Goal: Task Accomplishment & Management: Use online tool/utility

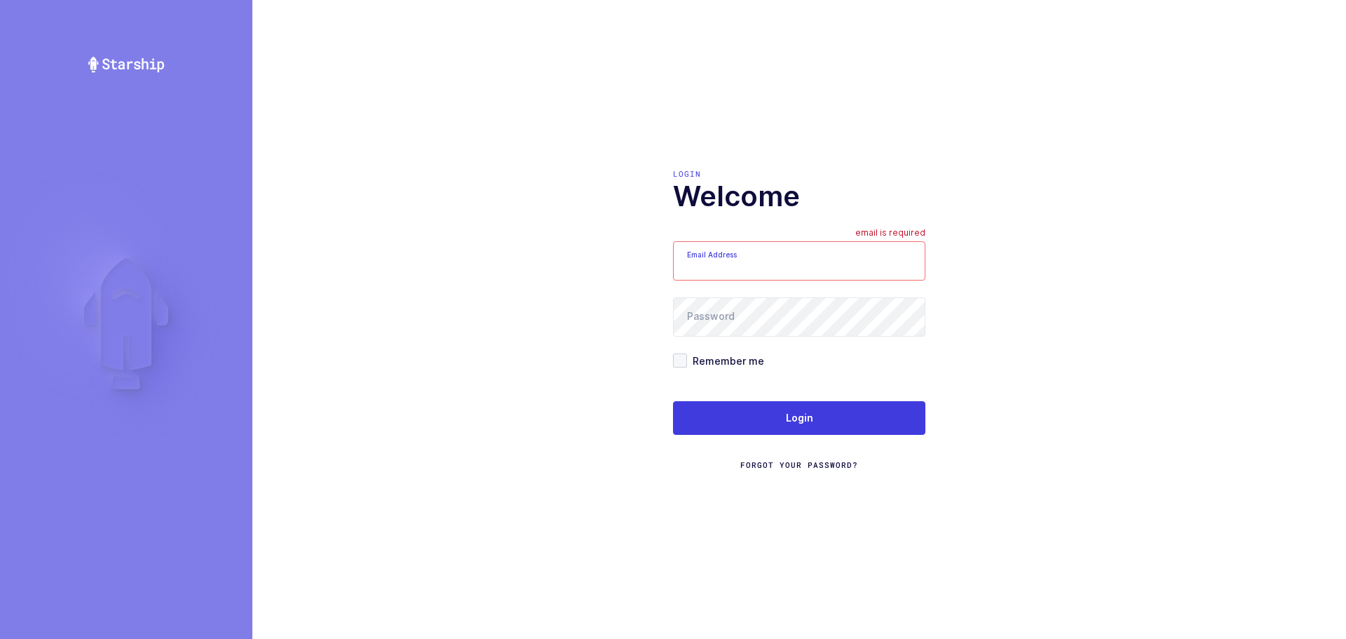
type input "mundo@janustrade.com"
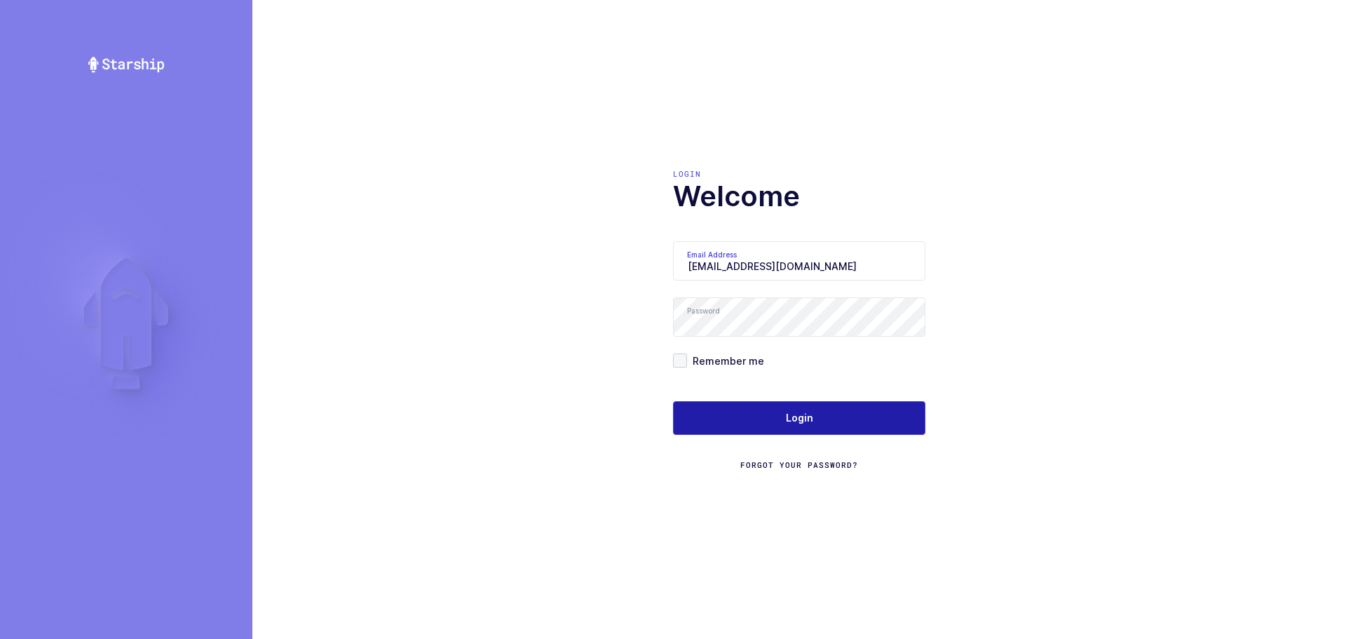
click at [749, 429] on button "Login" at bounding box center [799, 418] width 252 height 34
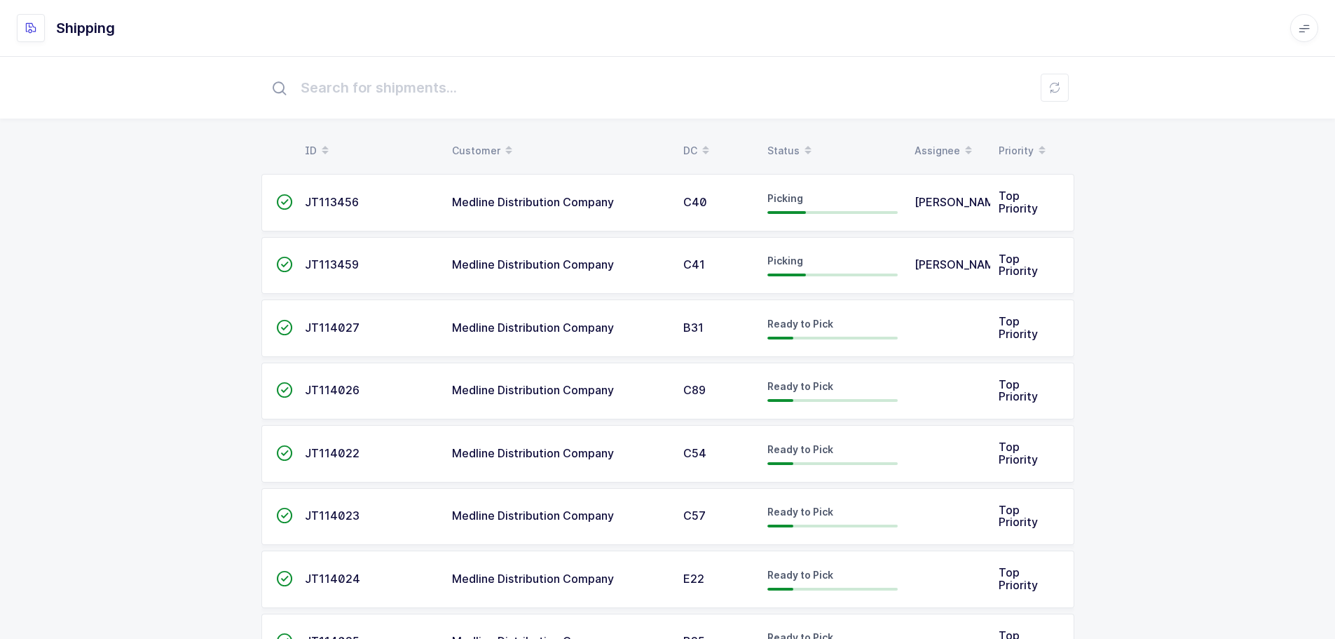
click at [777, 143] on div "Status" at bounding box center [833, 151] width 130 height 24
click at [784, 144] on div "Status" at bounding box center [833, 151] width 130 height 24
click at [781, 138] on table "ID Customer DC Status Assignee Priority" at bounding box center [667, 150] width 813 height 35
click at [784, 146] on div "Status" at bounding box center [833, 151] width 130 height 24
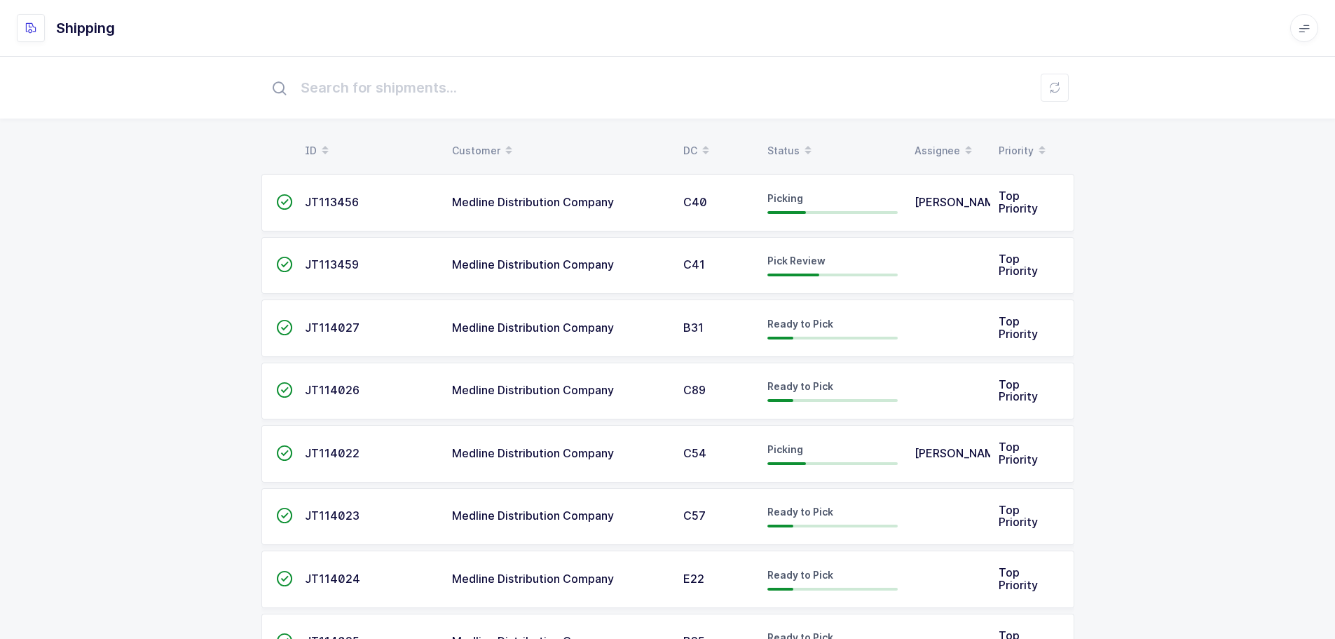
click at [784, 145] on div "Status" at bounding box center [833, 151] width 130 height 24
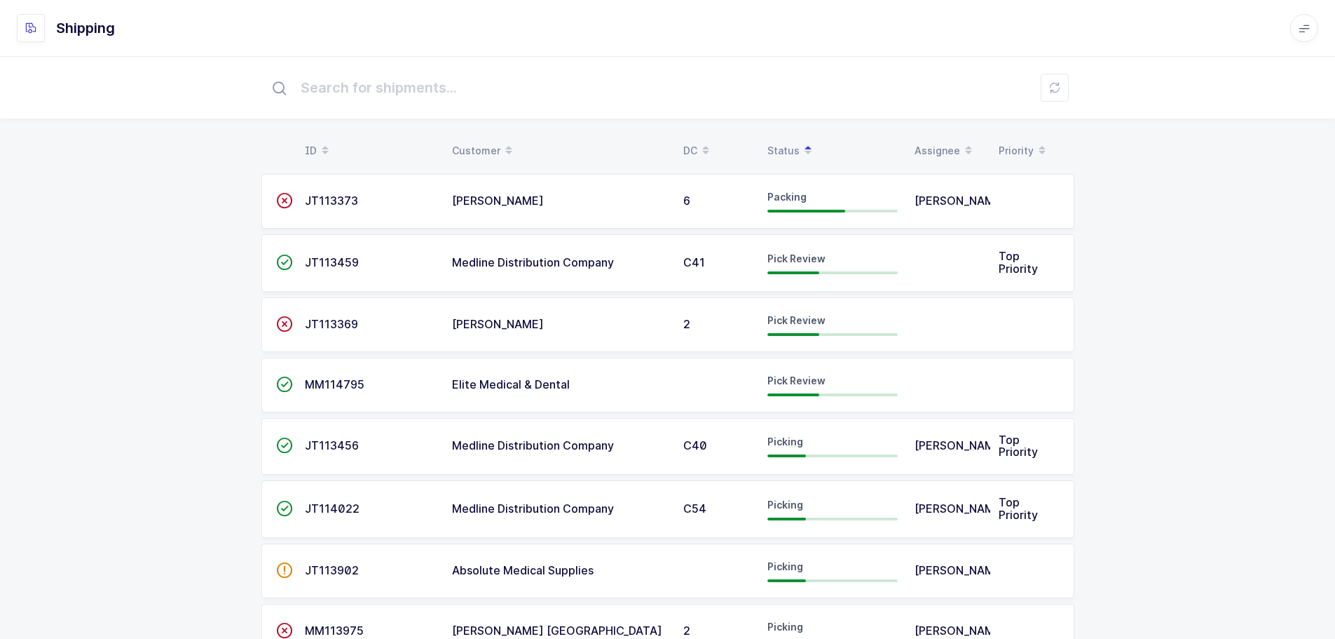
click at [331, 258] on span "JT113459" at bounding box center [332, 262] width 54 height 14
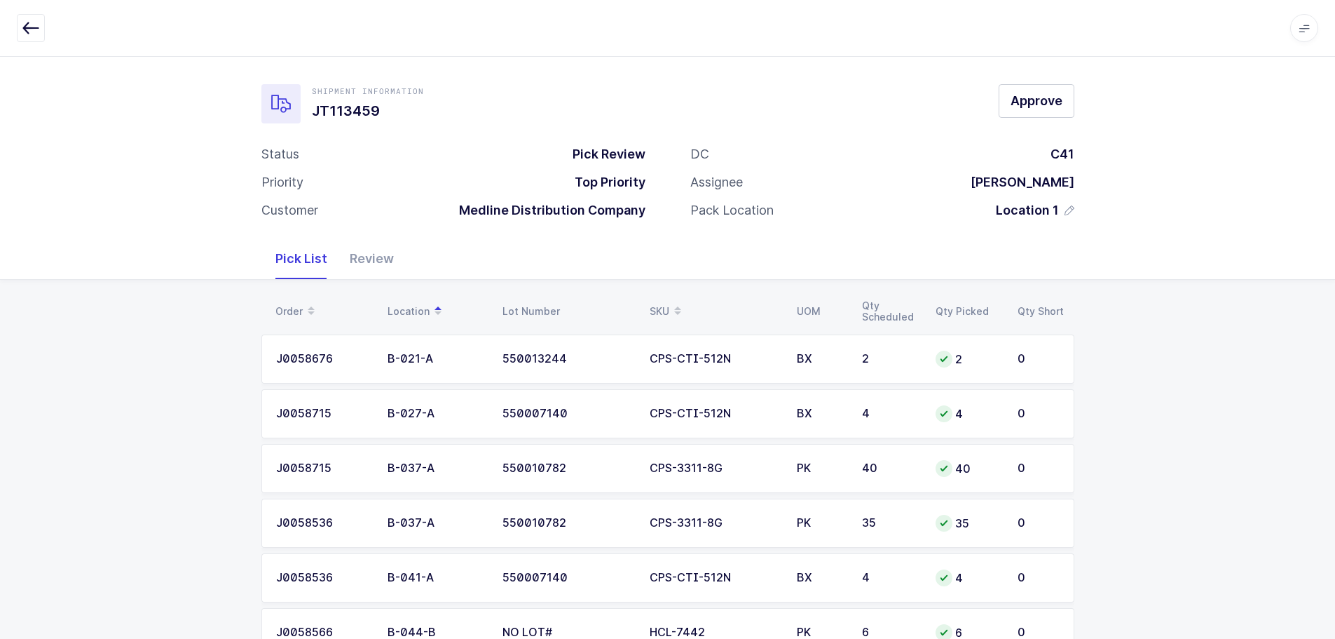
click at [382, 255] on div "Review" at bounding box center [372, 258] width 67 height 41
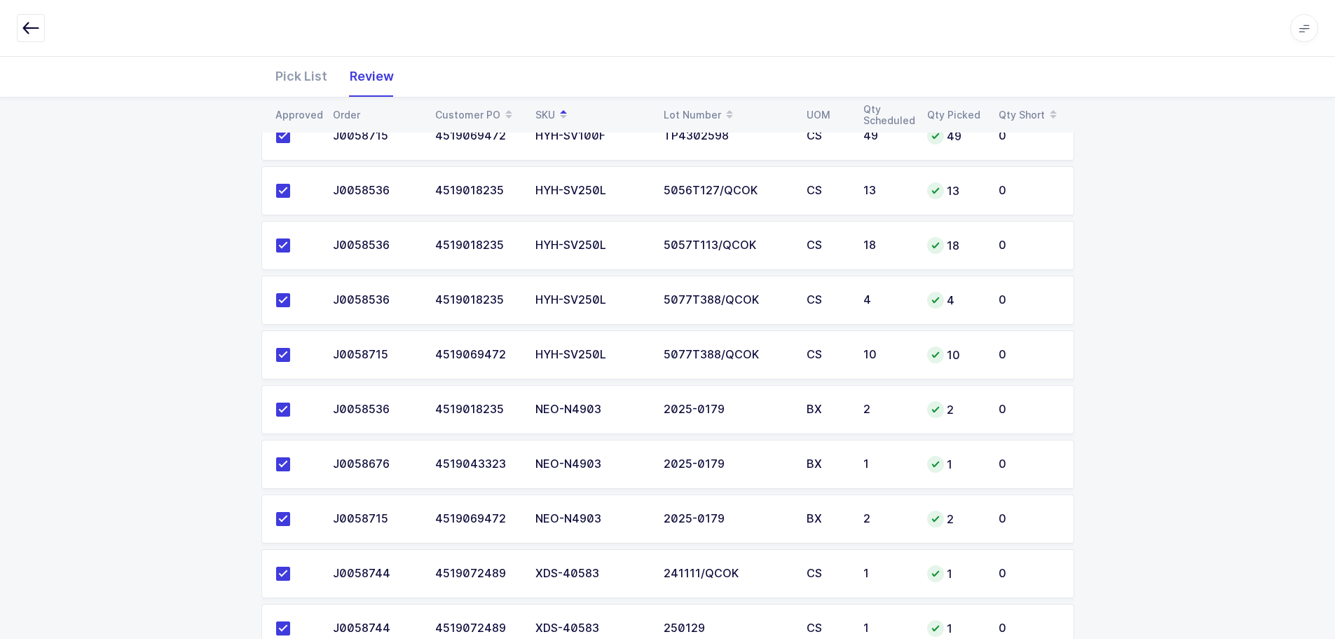
scroll to position [2278, 0]
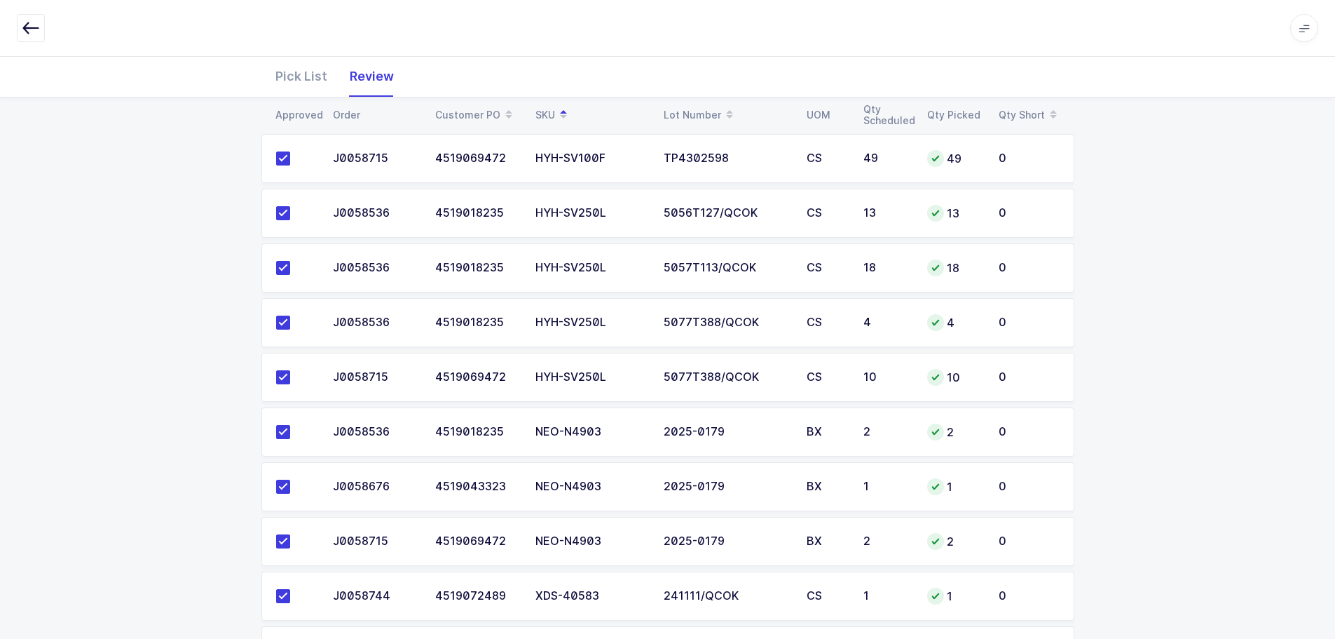
click at [30, 15] on button "button" at bounding box center [31, 28] width 28 height 28
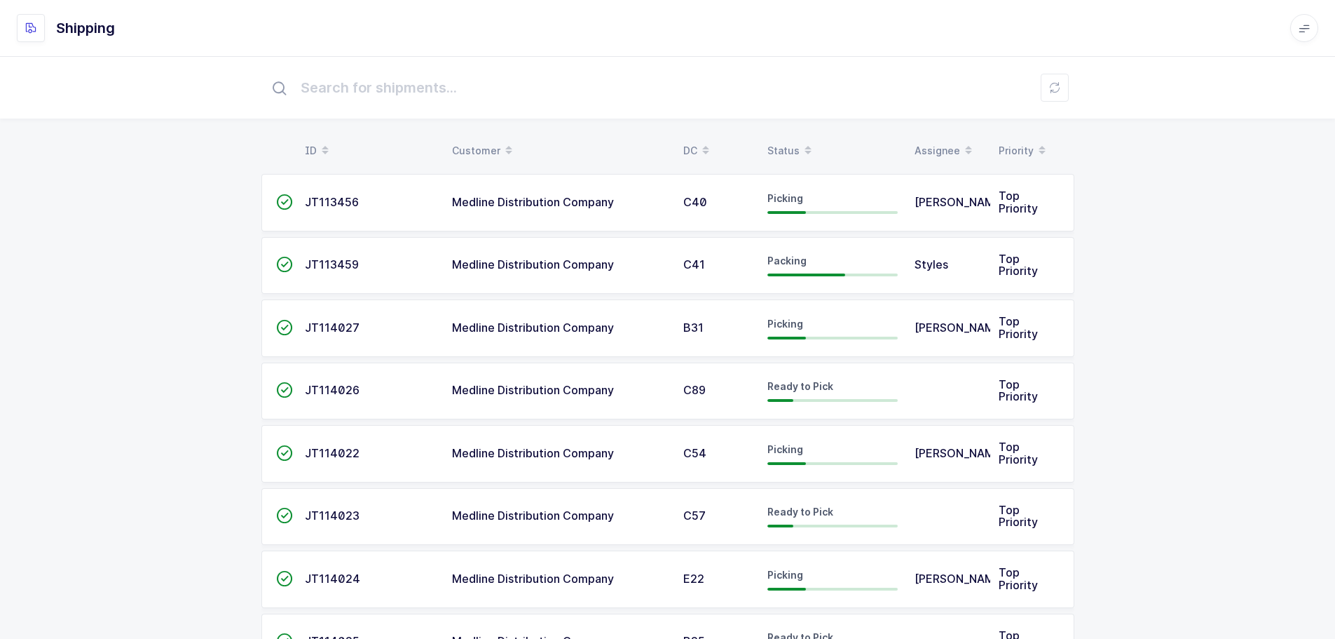
click at [793, 142] on div "Status" at bounding box center [833, 151] width 130 height 24
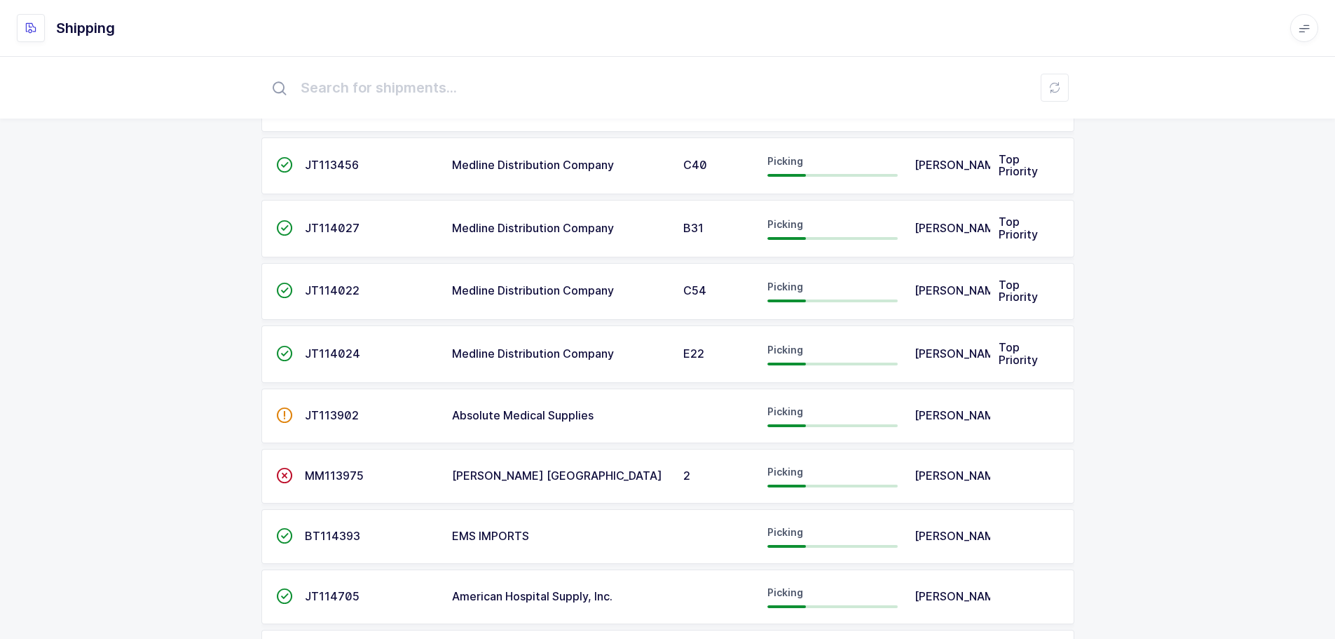
scroll to position [210, 0]
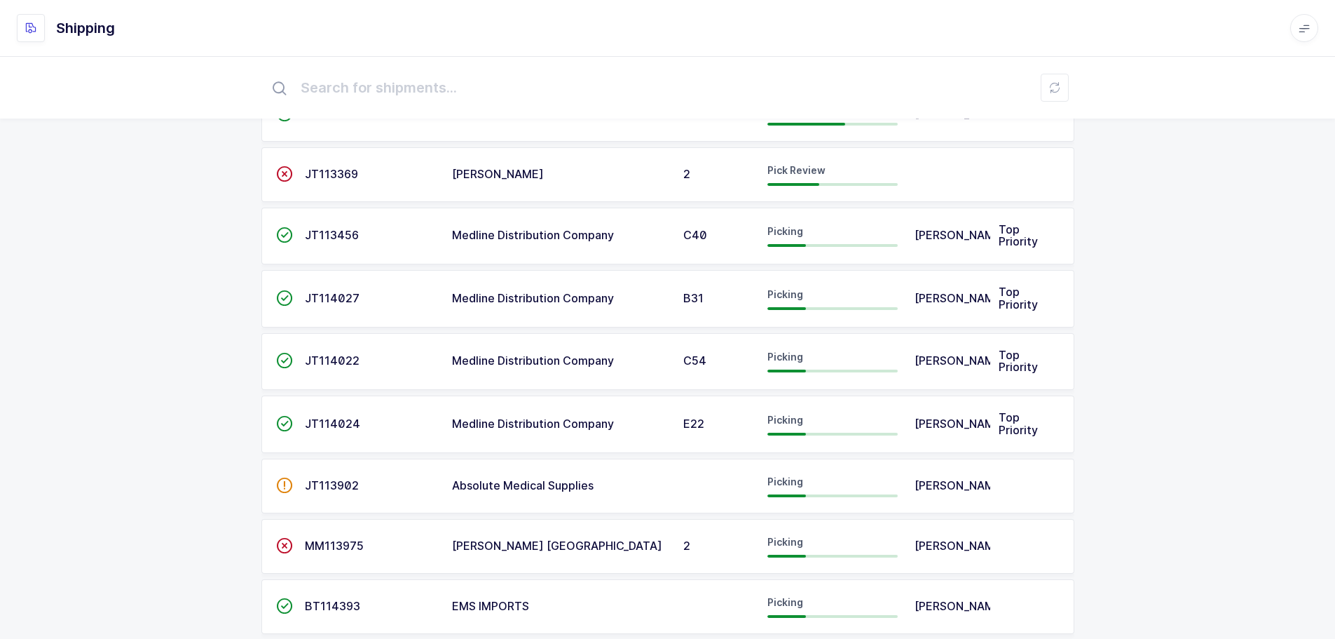
click at [329, 238] on span "JT113456" at bounding box center [332, 235] width 54 height 14
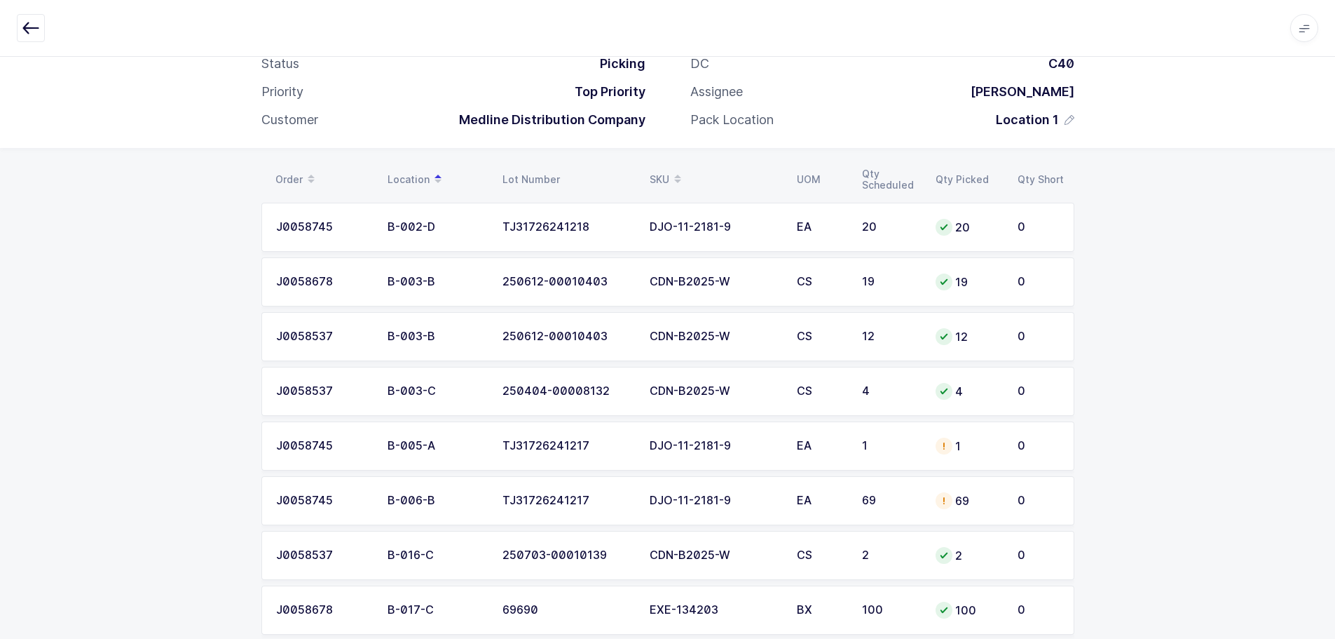
scroll to position [88, 0]
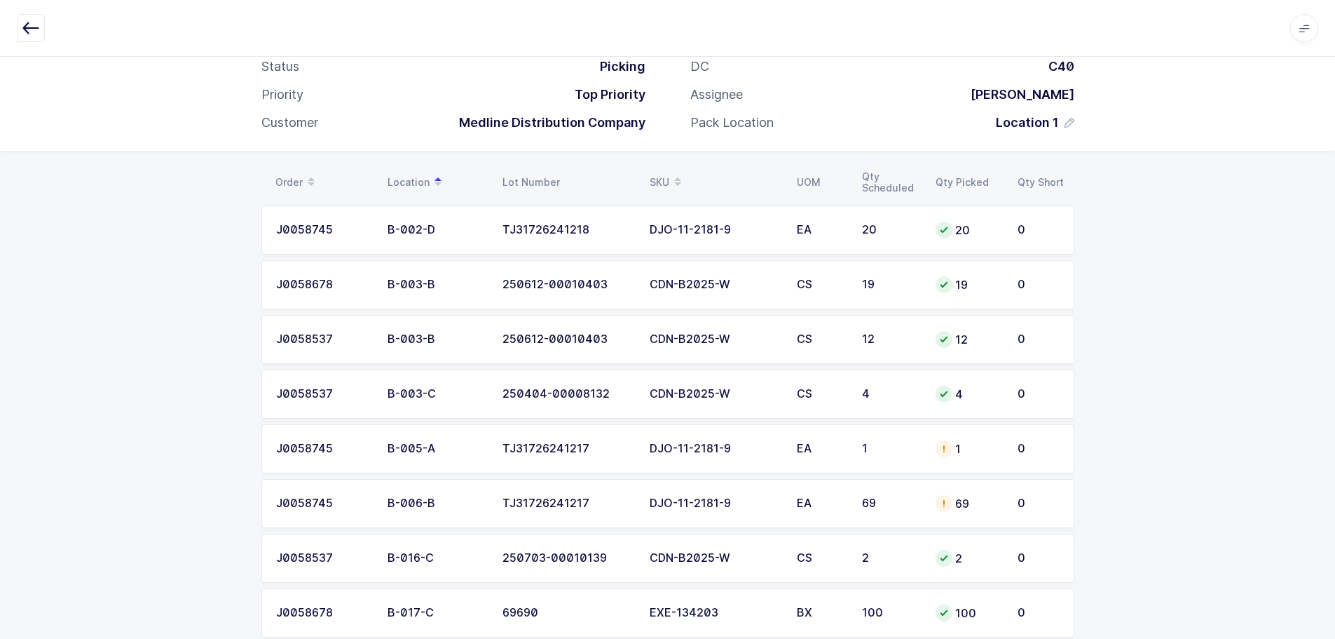
click at [927, 440] on td "1" at bounding box center [968, 448] width 82 height 49
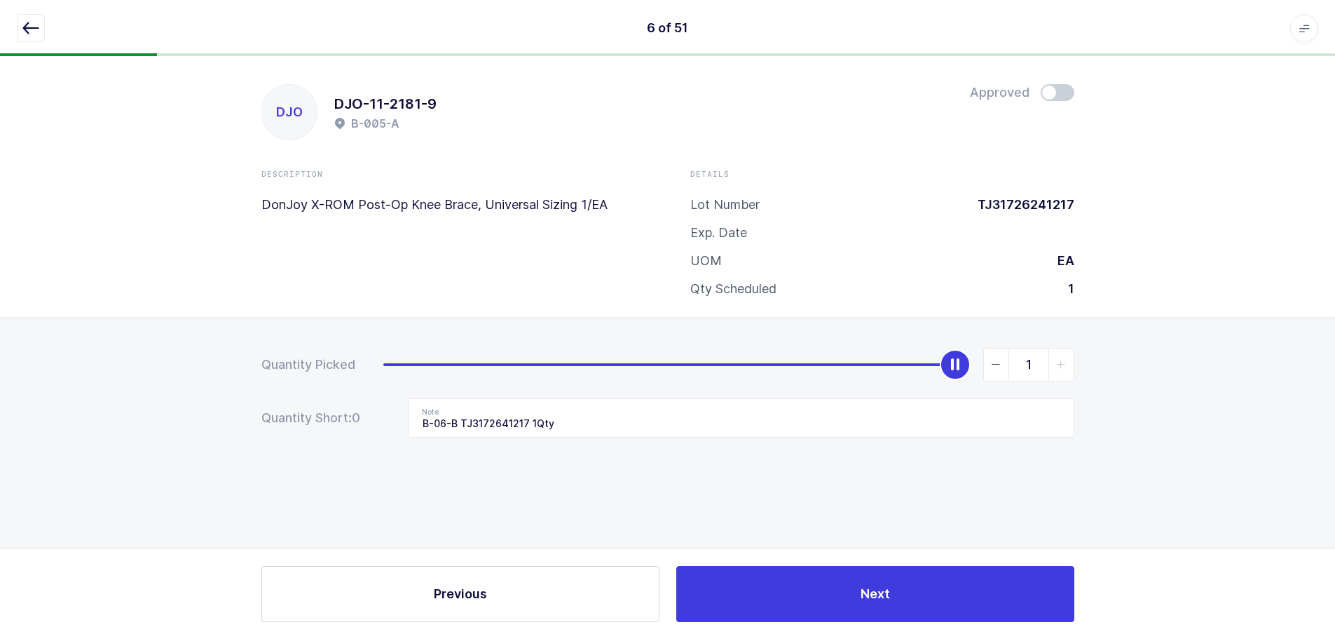
scroll to position [0, 0]
type input "0"
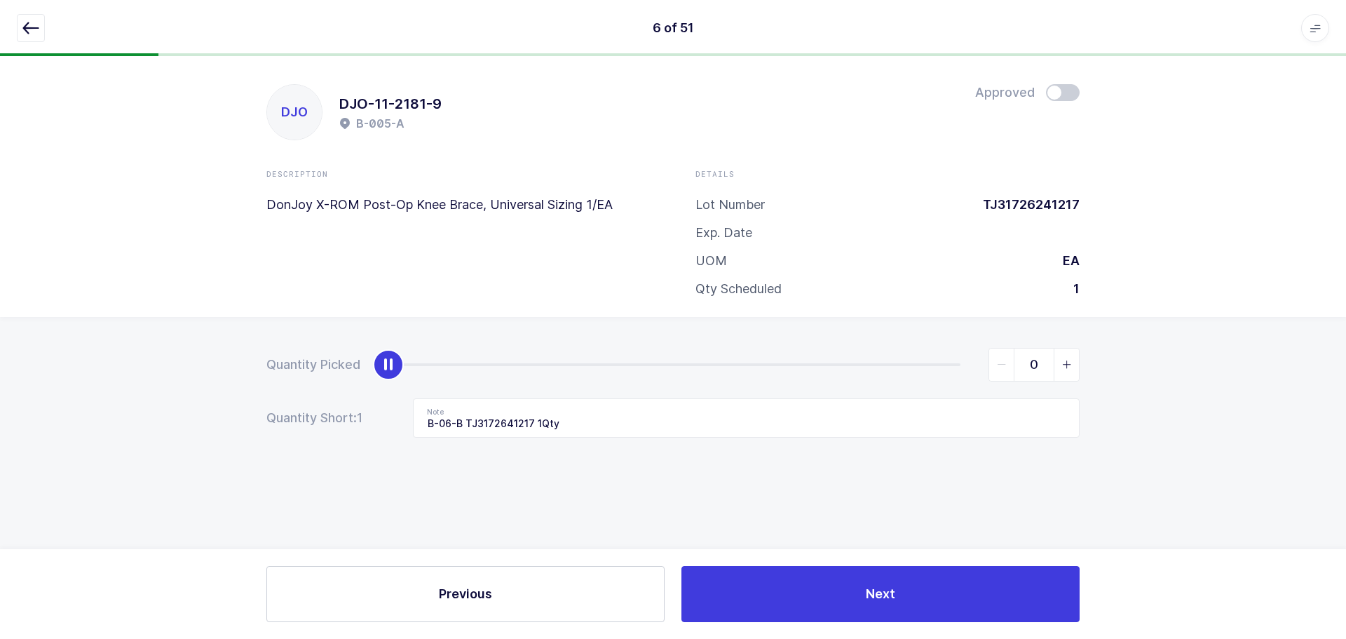
drag, startPoint x: 955, startPoint y: 364, endPoint x: 149, endPoint y: 423, distance: 809.0
click at [150, 423] on div "Quantity Picked 0 Quantity Short: 1 Note B-06-B TJ3172641217 1Qty" at bounding box center [673, 442] width 1346 height 250
drag, startPoint x: 653, startPoint y: 429, endPoint x: 306, endPoint y: 428, distance: 347.0
click at [306, 428] on div "Quantity Short: 1 Note B-06-B TJ3172641217 1Qty" at bounding box center [672, 417] width 813 height 39
click at [28, 33] on icon "button" at bounding box center [30, 28] width 17 height 17
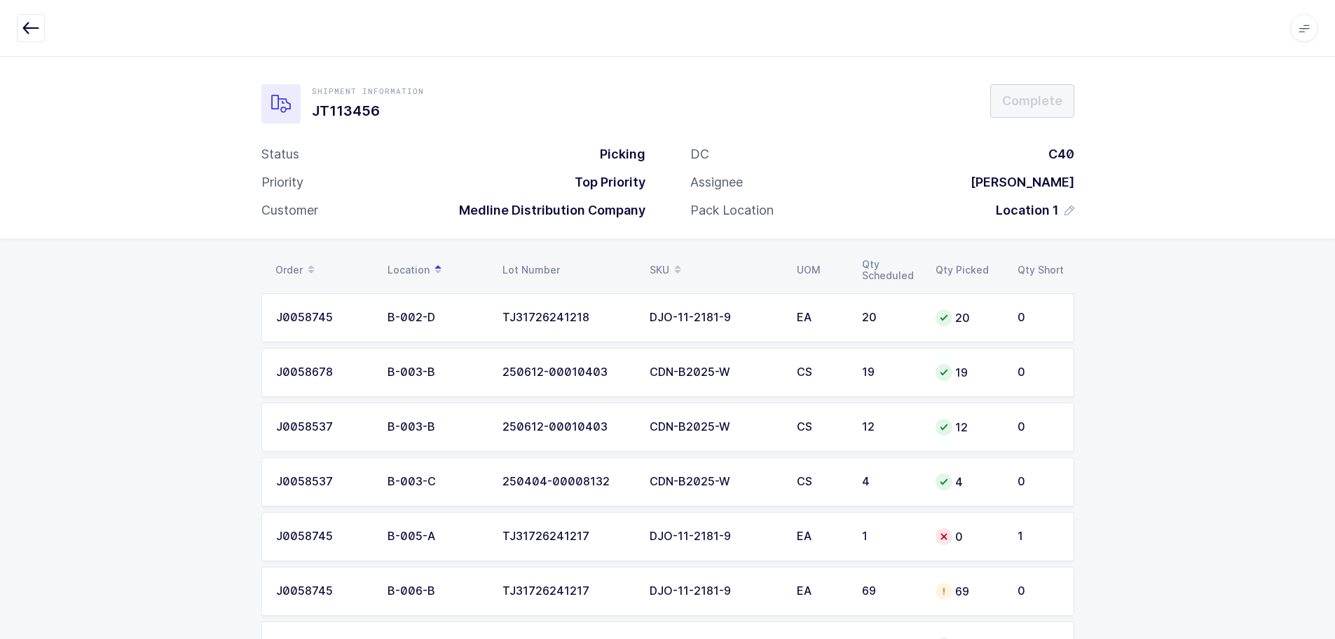
click at [672, 591] on div "DJO-11-2181-9" at bounding box center [715, 591] width 130 height 13
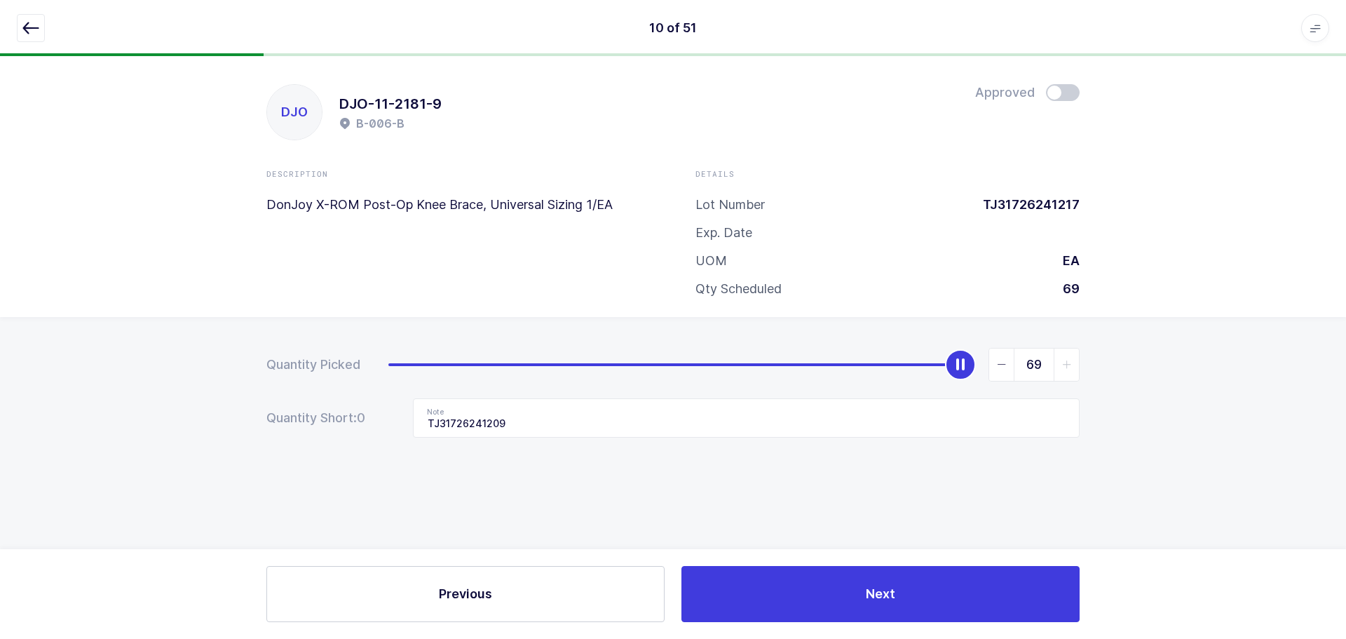
type input "0"
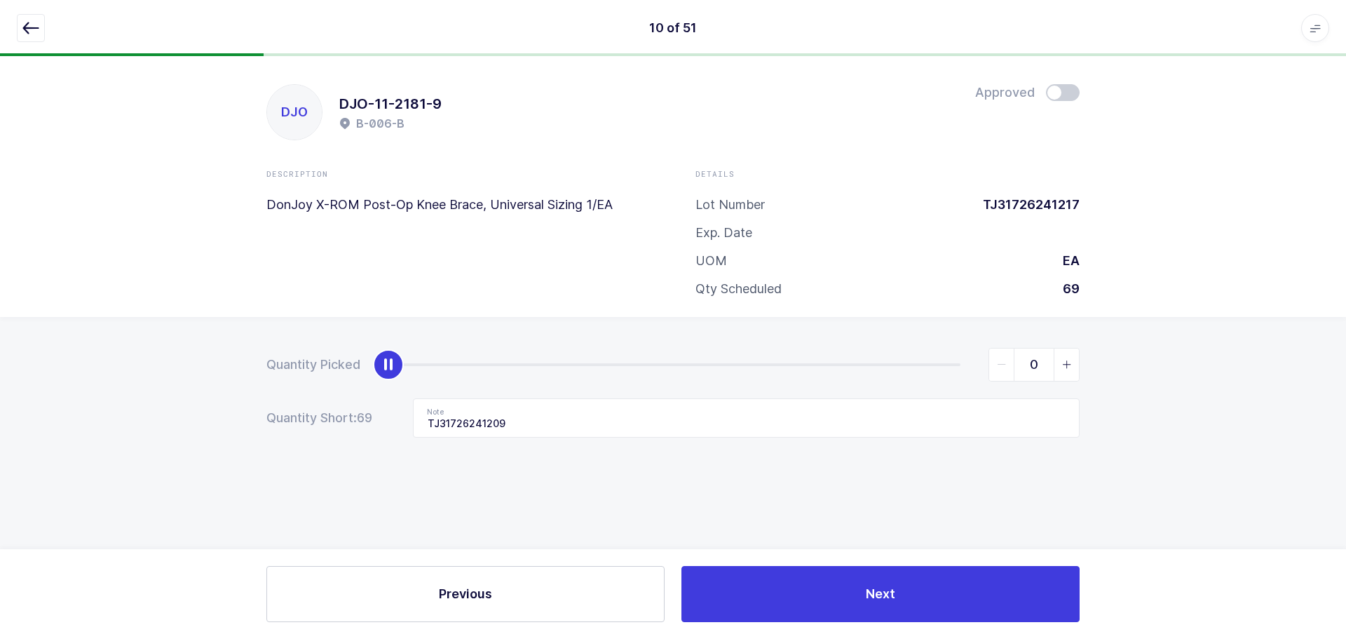
drag, startPoint x: 960, startPoint y: 369, endPoint x: 18, endPoint y: 373, distance: 942.2
click at [18, 373] on div "Quantity Picked 0 Quantity Short: 69 Note TJ31726241209" at bounding box center [673, 442] width 1346 height 250
drag, startPoint x: 576, startPoint y: 425, endPoint x: 397, endPoint y: 416, distance: 178.3
click at [397, 416] on div "Quantity Short: 69 Note TJ31726241209" at bounding box center [672, 417] width 813 height 39
click at [22, 22] on button "button" at bounding box center [31, 28] width 28 height 28
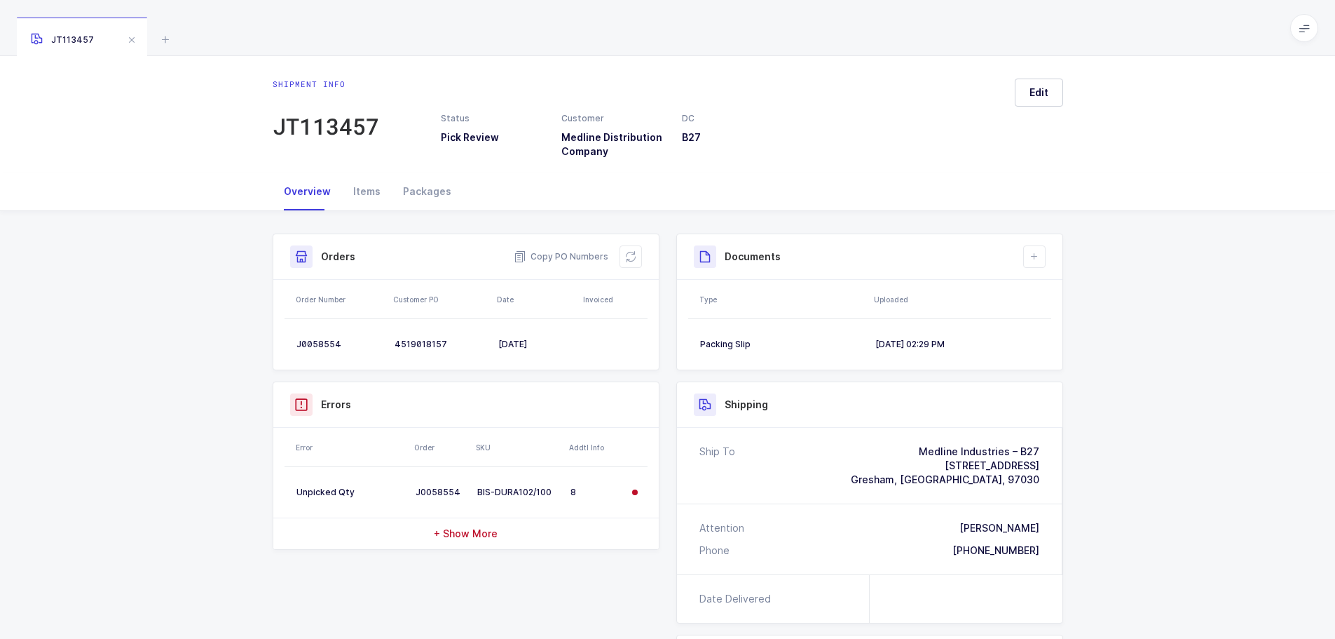
click at [161, 36] on icon at bounding box center [165, 39] width 17 height 17
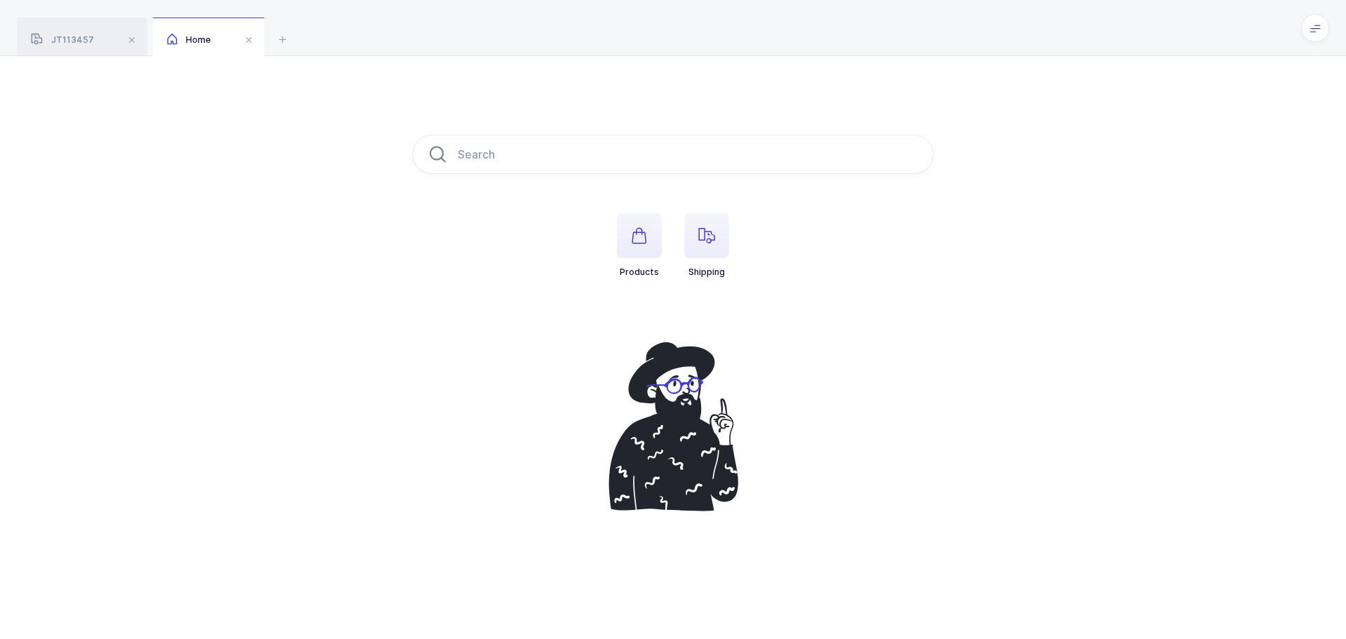
click at [689, 239] on span "button" at bounding box center [706, 235] width 45 height 45
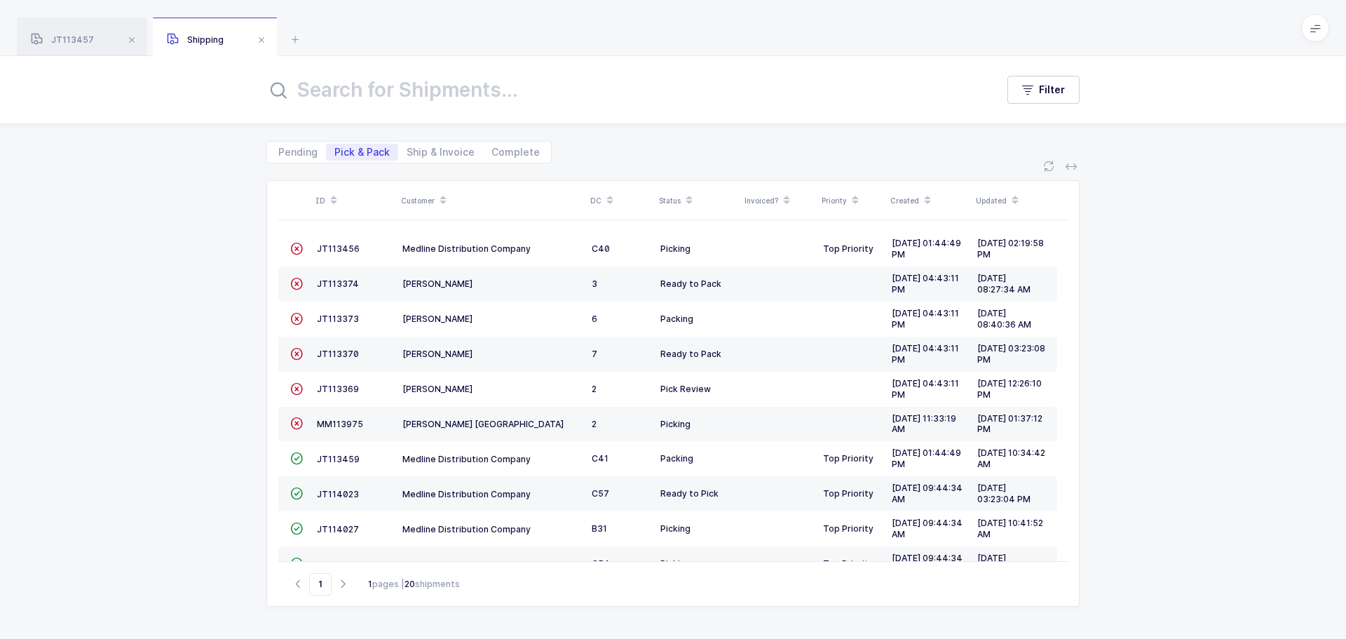
click at [320, 247] on span "JT113456" at bounding box center [338, 248] width 43 height 11
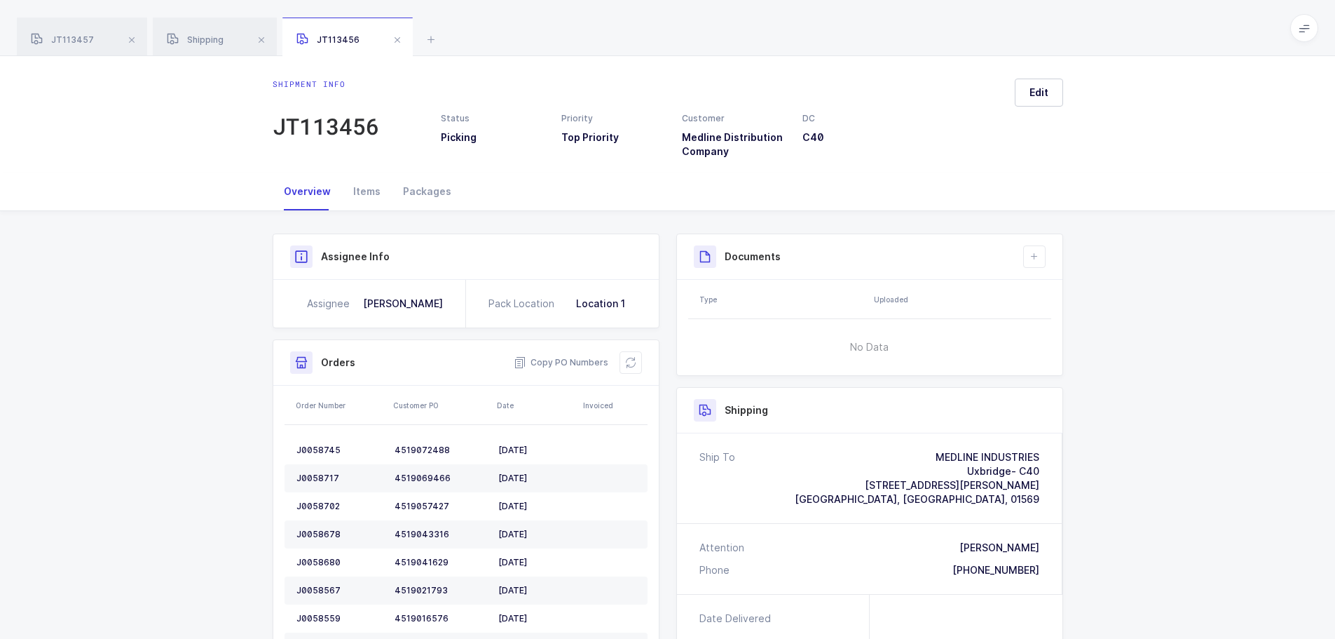
click at [626, 361] on icon at bounding box center [630, 362] width 11 height 11
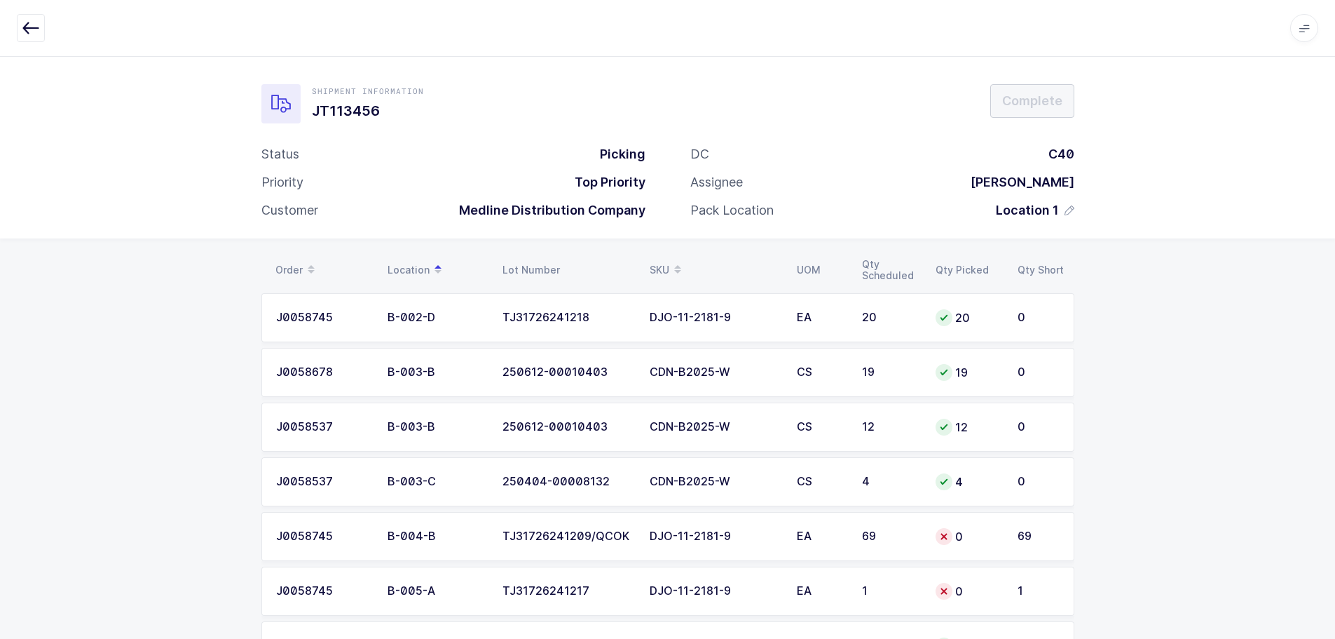
click at [740, 536] on div "DJO-11-2181-9" at bounding box center [715, 536] width 130 height 13
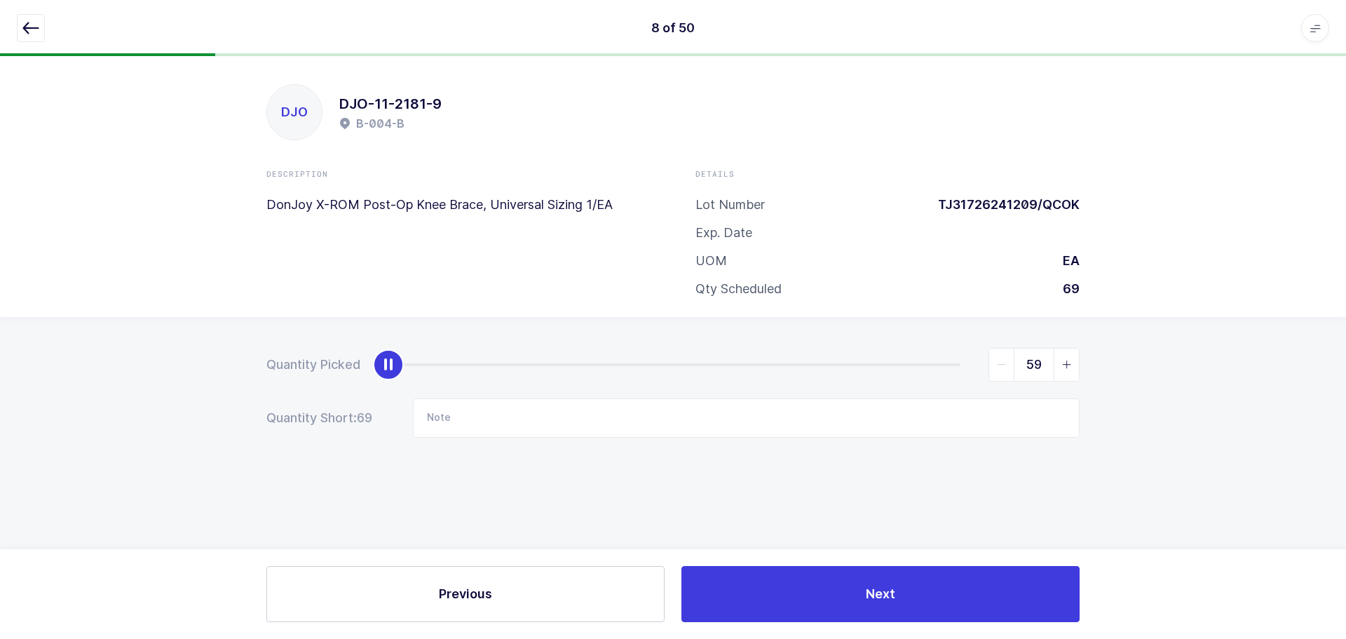
type input "69"
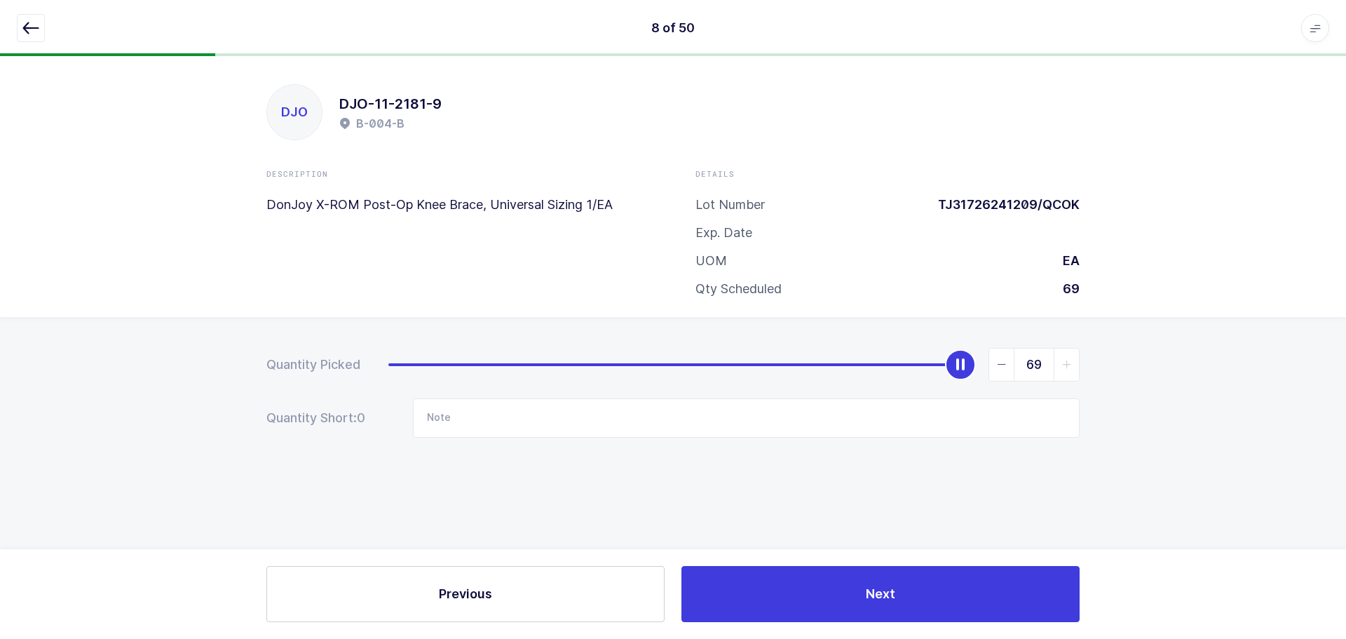
drag, startPoint x: 385, startPoint y: 360, endPoint x: 1270, endPoint y: 355, distance: 884.7
click at [1270, 355] on div "Quantity Picked 69 Quantity Short: 0 Note" at bounding box center [673, 442] width 1346 height 250
click at [28, 24] on icon "button" at bounding box center [30, 28] width 17 height 17
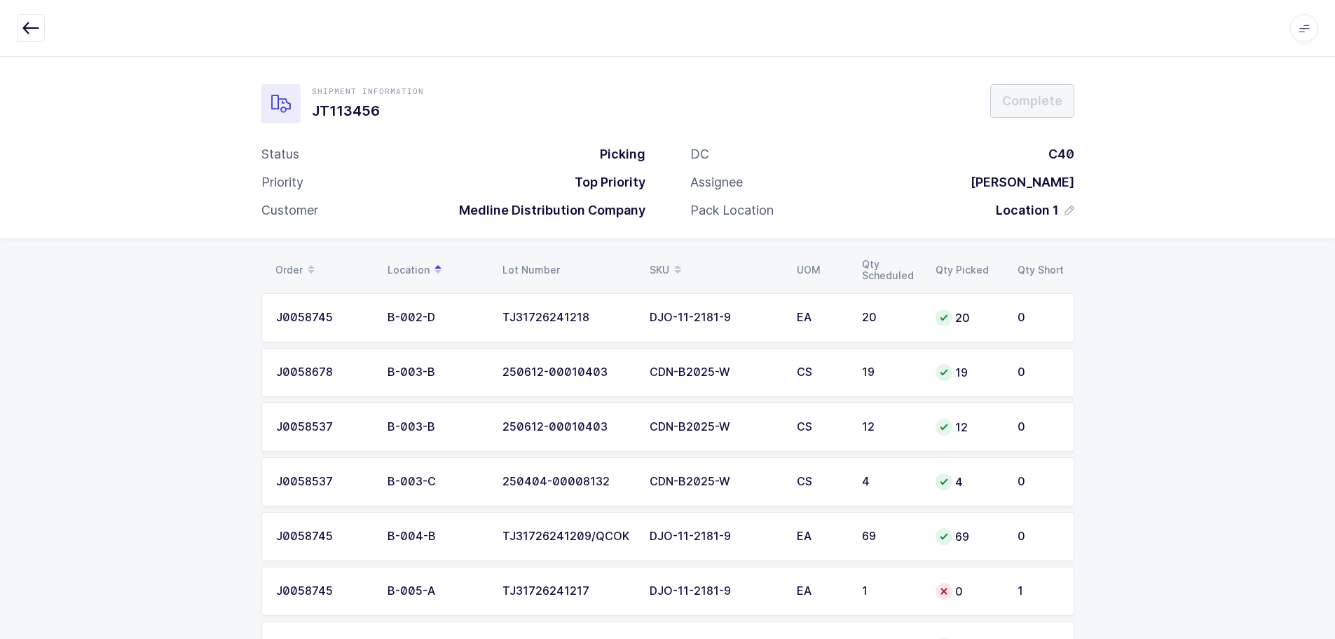
click at [803, 581] on td "EA" at bounding box center [821, 590] width 65 height 49
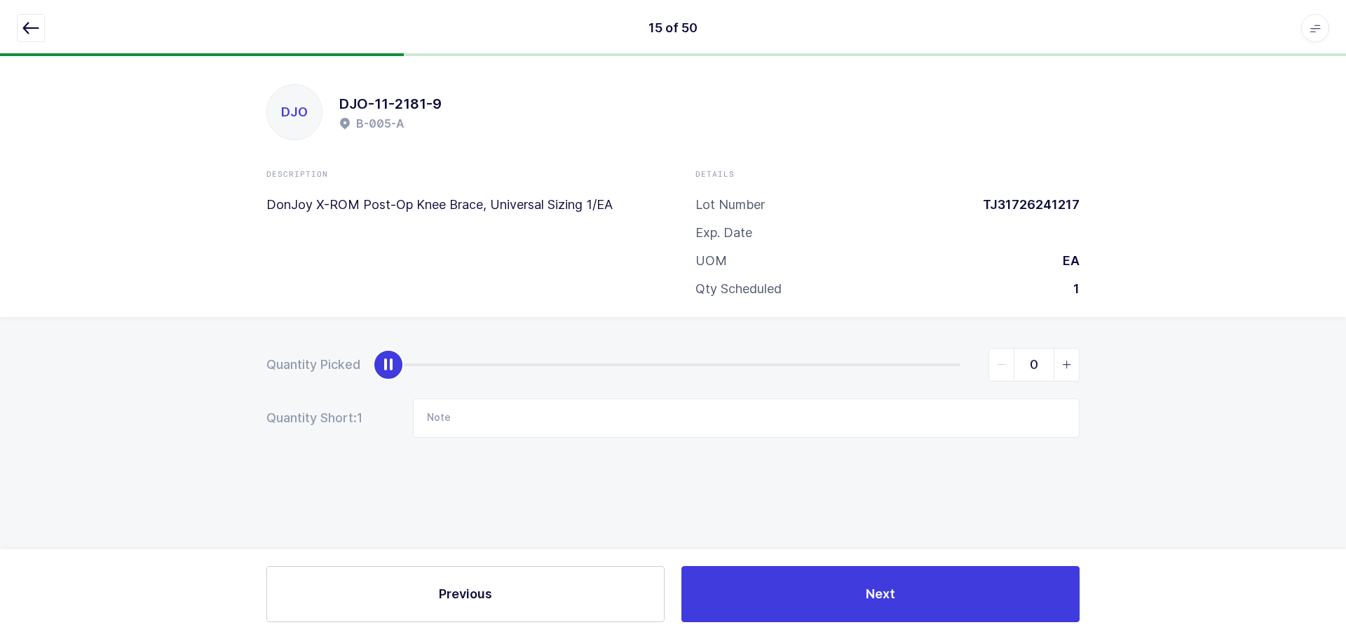
click at [1059, 371] on span "slider between 0 and 1" at bounding box center [1066, 364] width 25 height 32
type input "1"
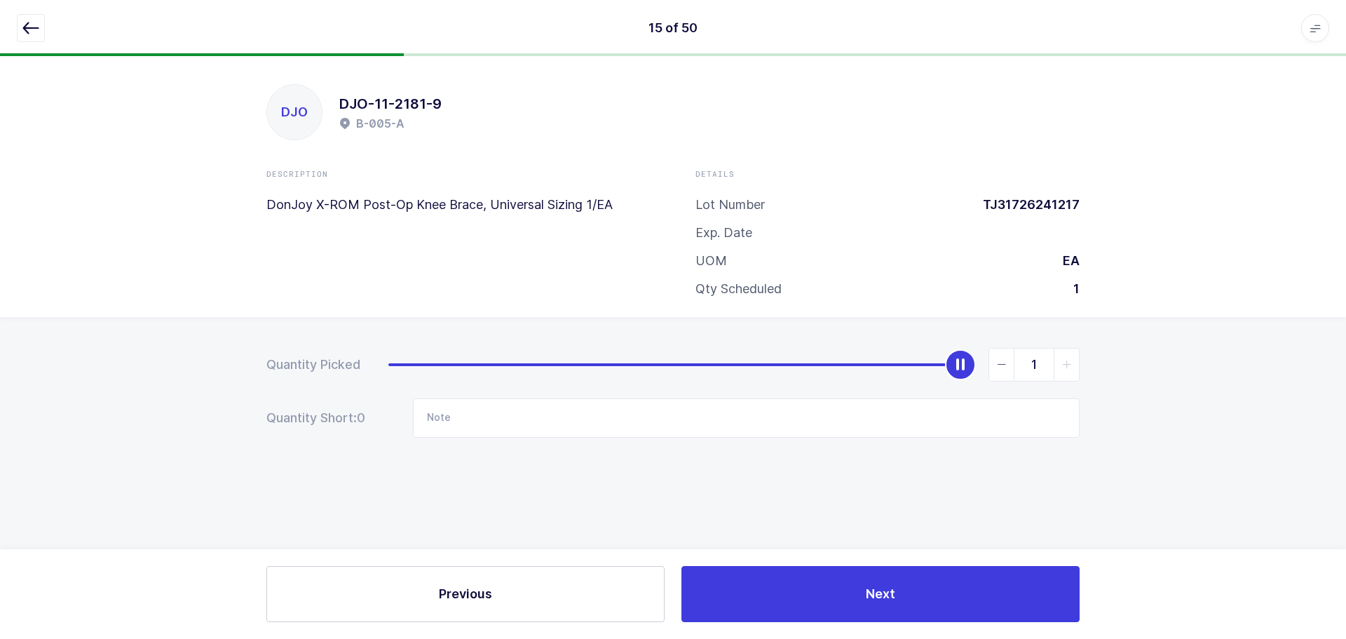
click at [28, 25] on icon "button" at bounding box center [30, 28] width 17 height 17
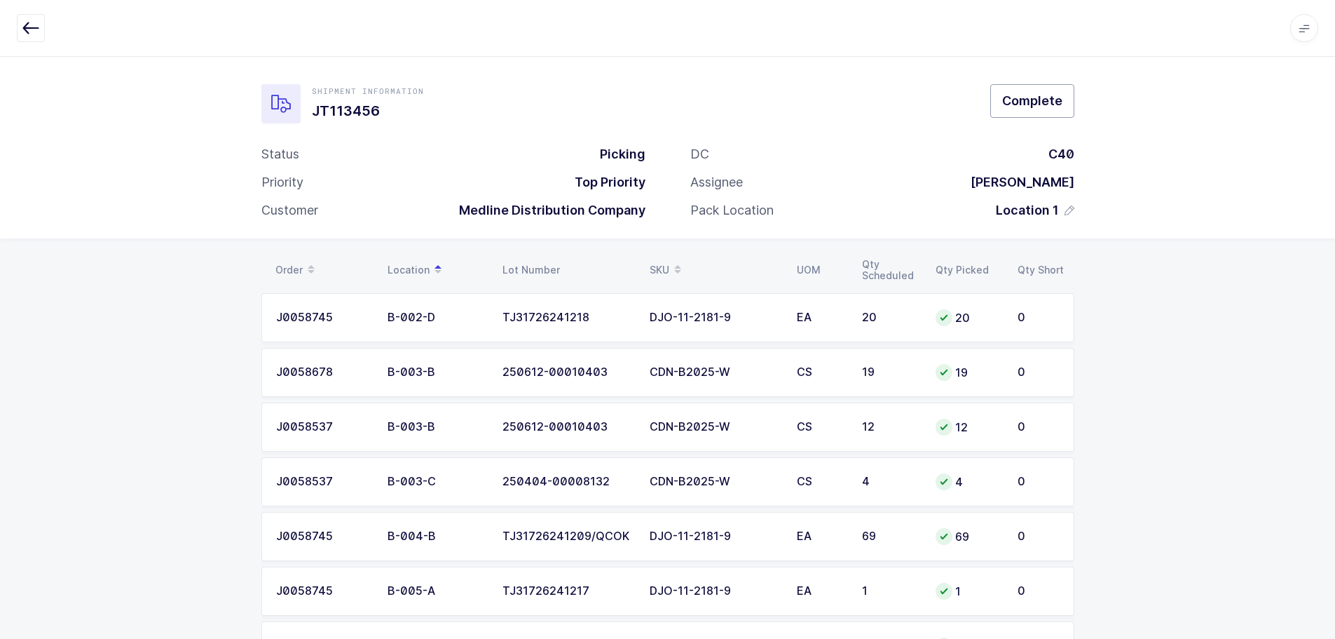
click at [1063, 95] on button "Complete" at bounding box center [1033, 101] width 84 height 34
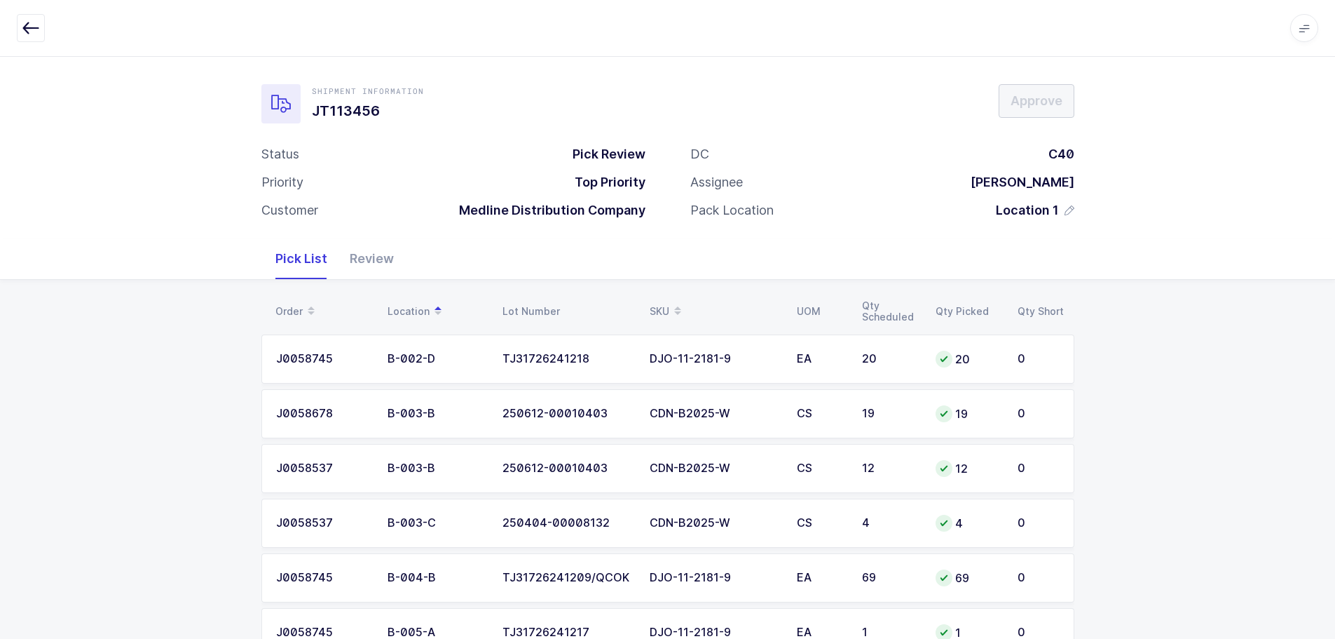
click at [42, 24] on button "button" at bounding box center [31, 28] width 28 height 28
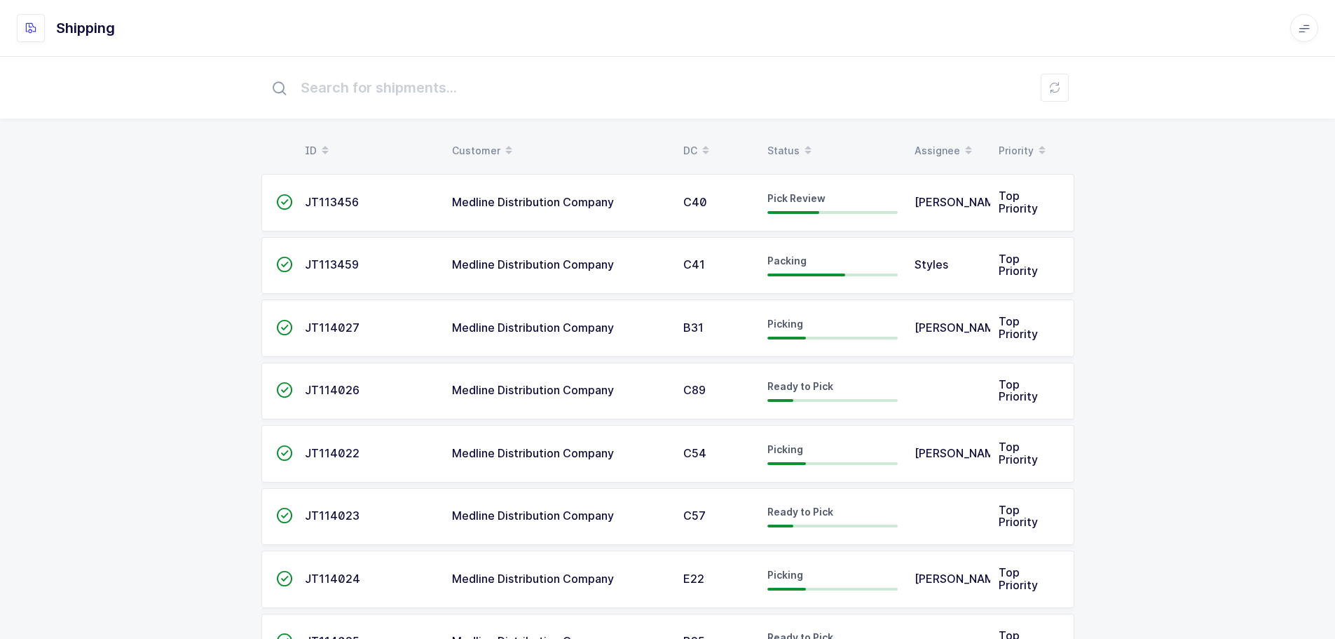
click at [793, 144] on div "Status" at bounding box center [833, 151] width 130 height 24
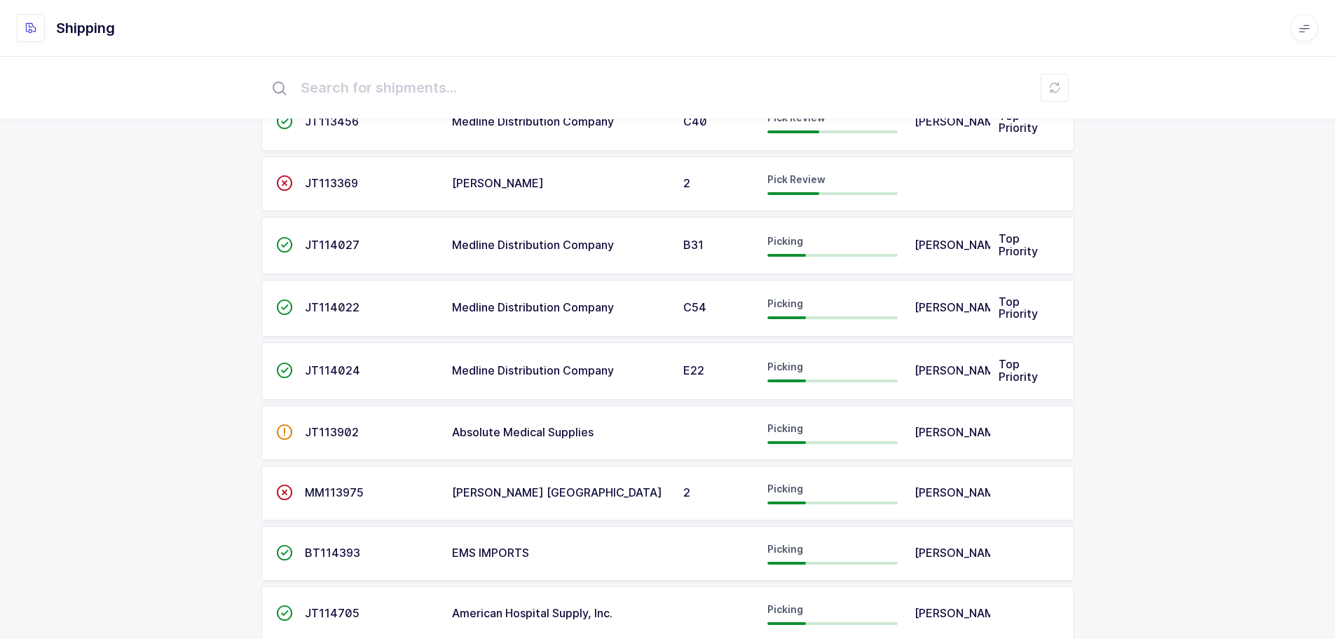
scroll to position [210, 0]
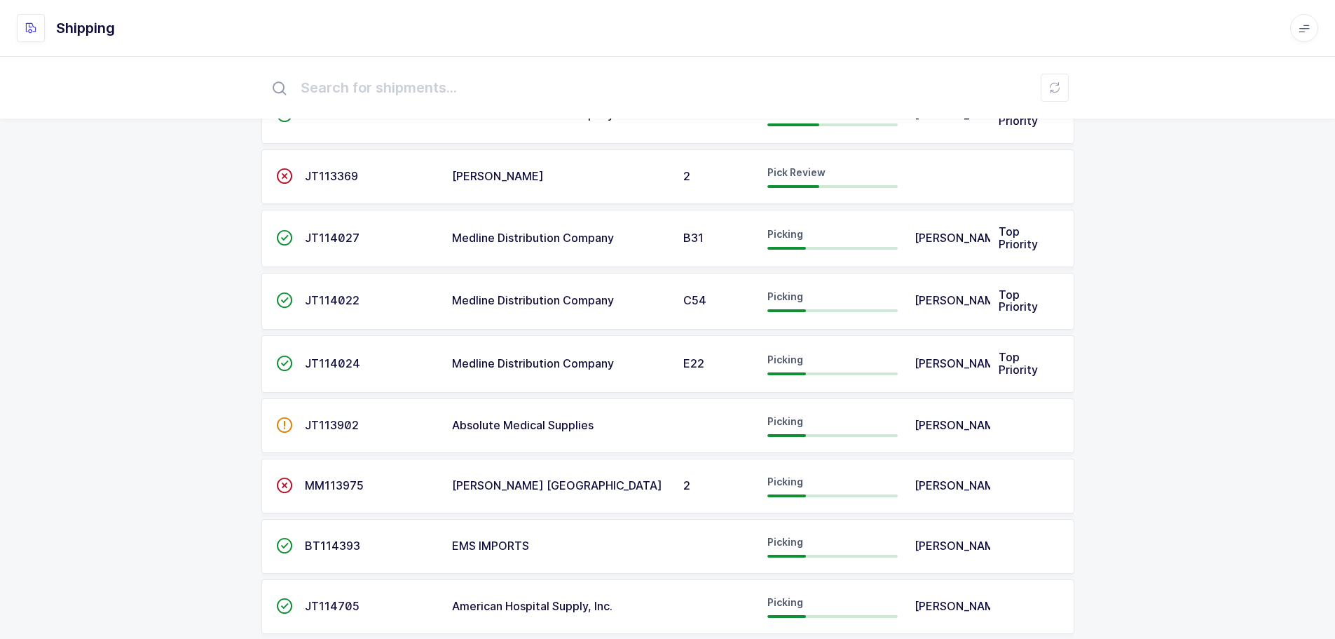
click at [506, 611] on span "American Hospital Supply, Inc." at bounding box center [532, 606] width 161 height 14
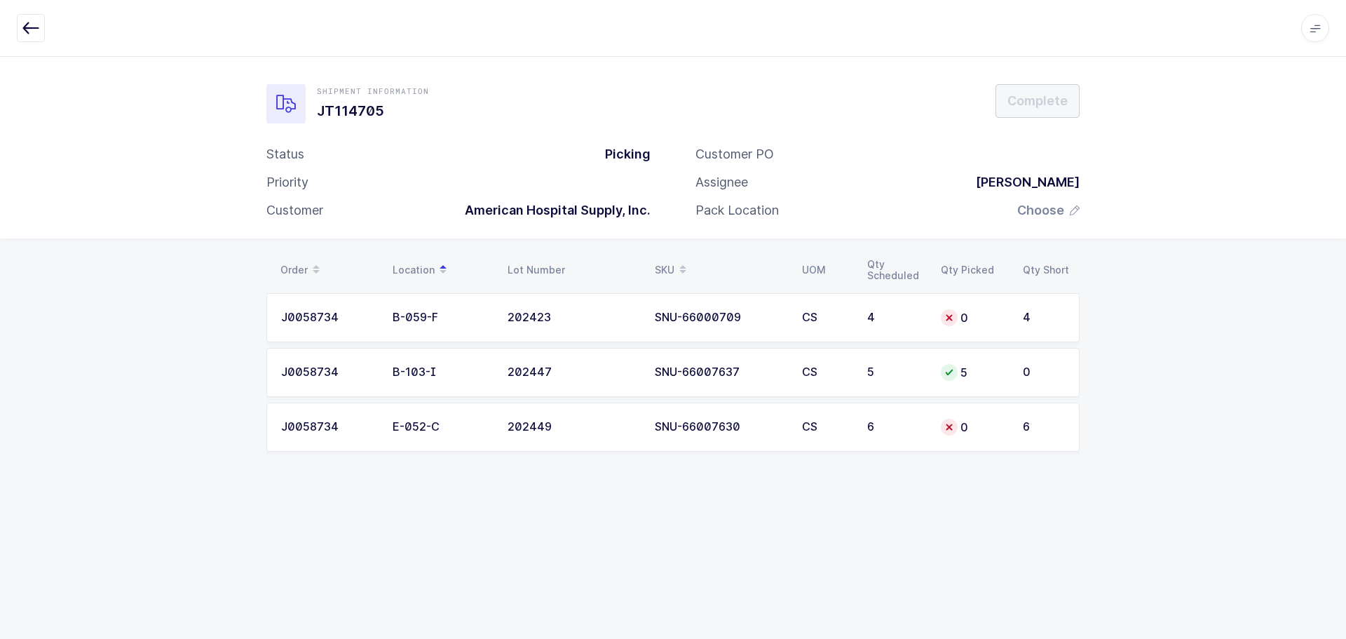
click at [763, 315] on div "SNU-66000709" at bounding box center [720, 317] width 130 height 13
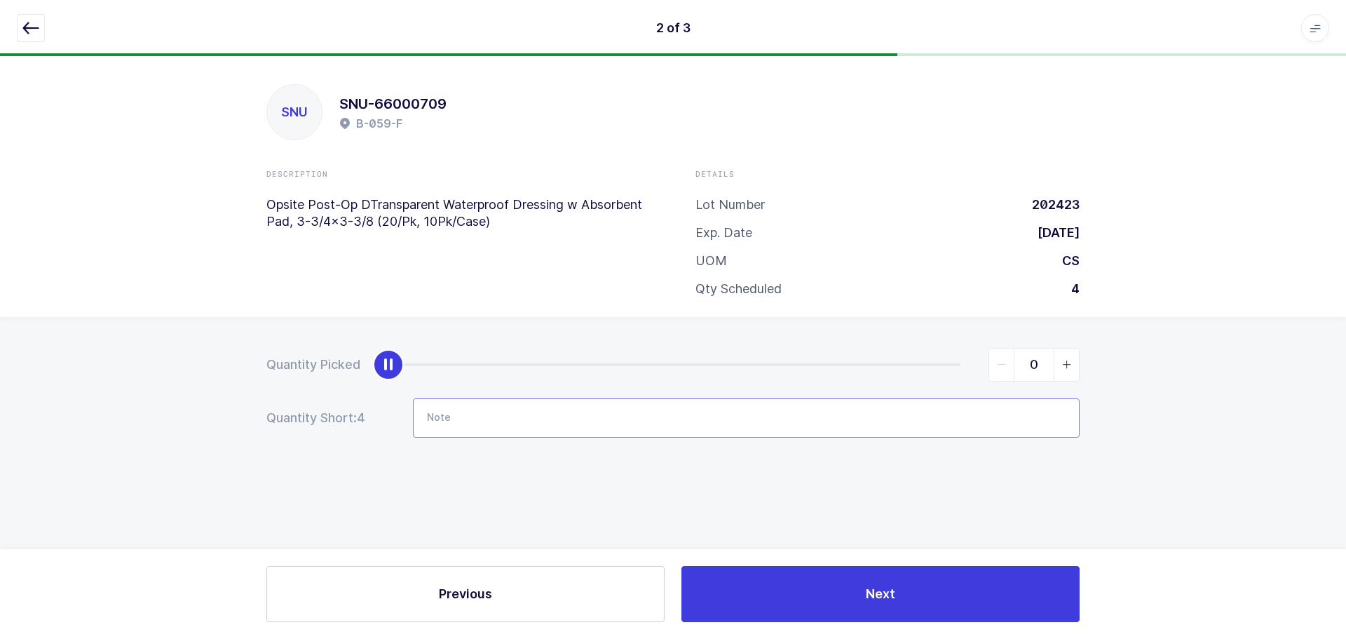
click at [511, 413] on input "Note" at bounding box center [746, 417] width 667 height 39
type input "E"
type input "C"
type input "E"
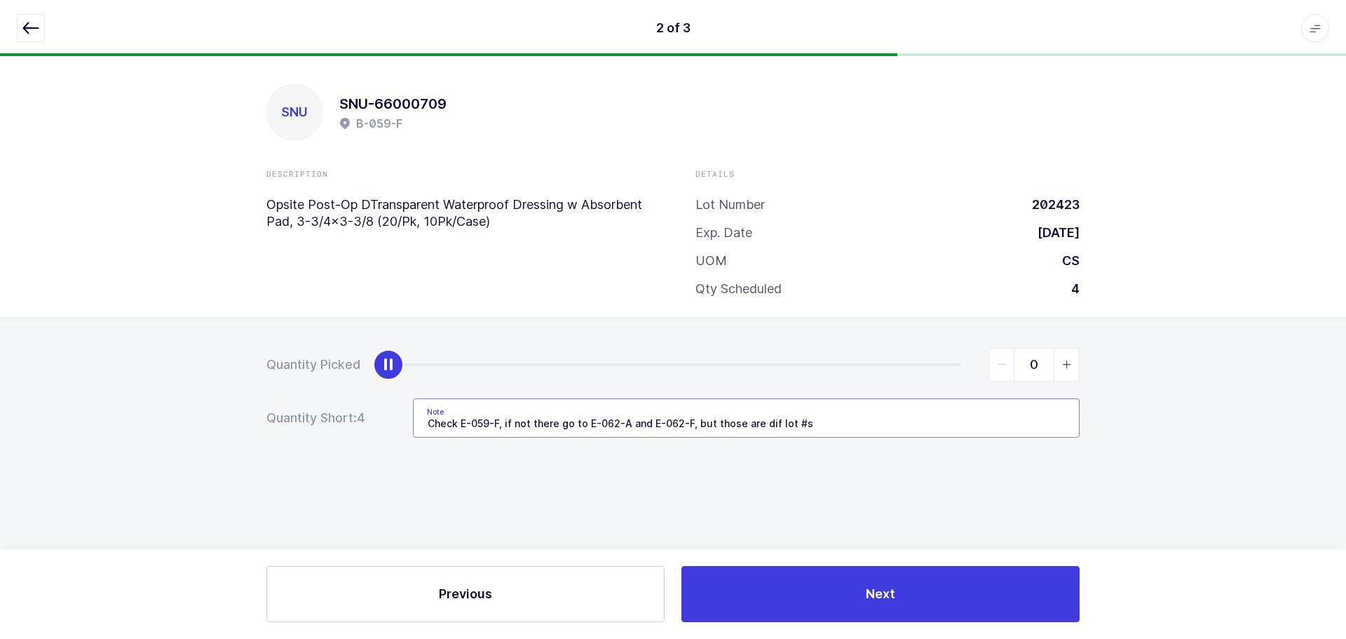
type input "Check E-059-F, if not there go to E-062-A and E-062-F, but those are dif lot #s"
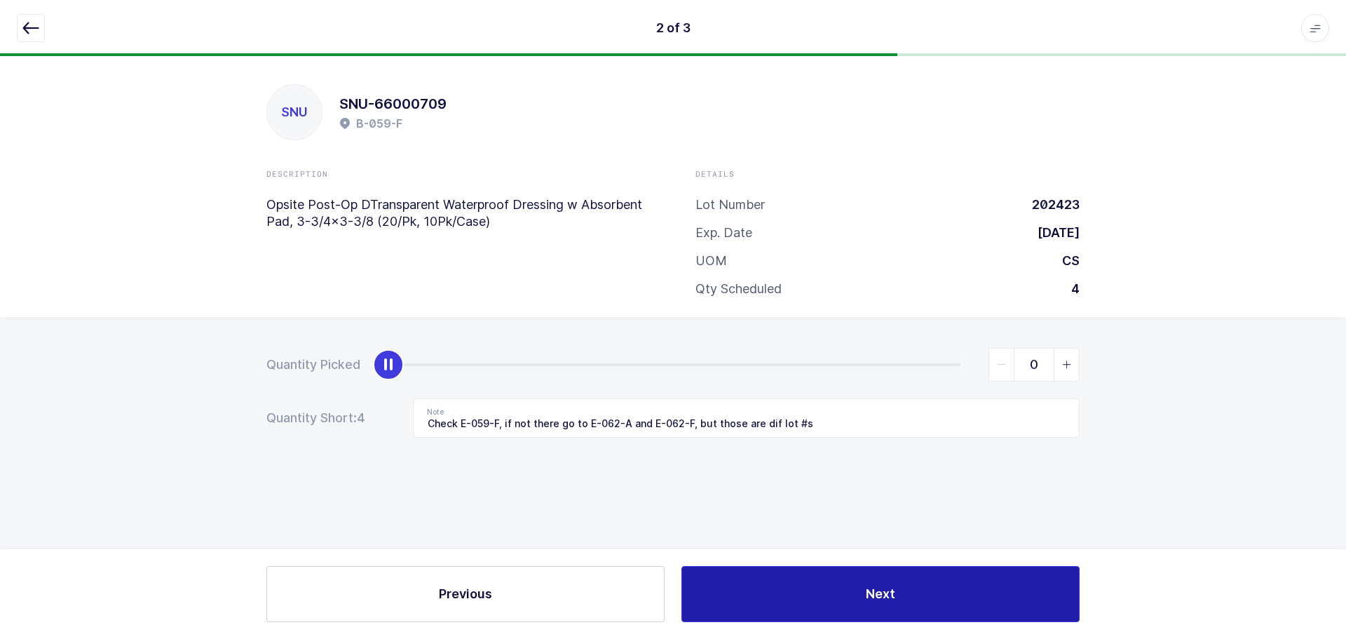
click at [867, 597] on span "Next" at bounding box center [880, 594] width 29 height 18
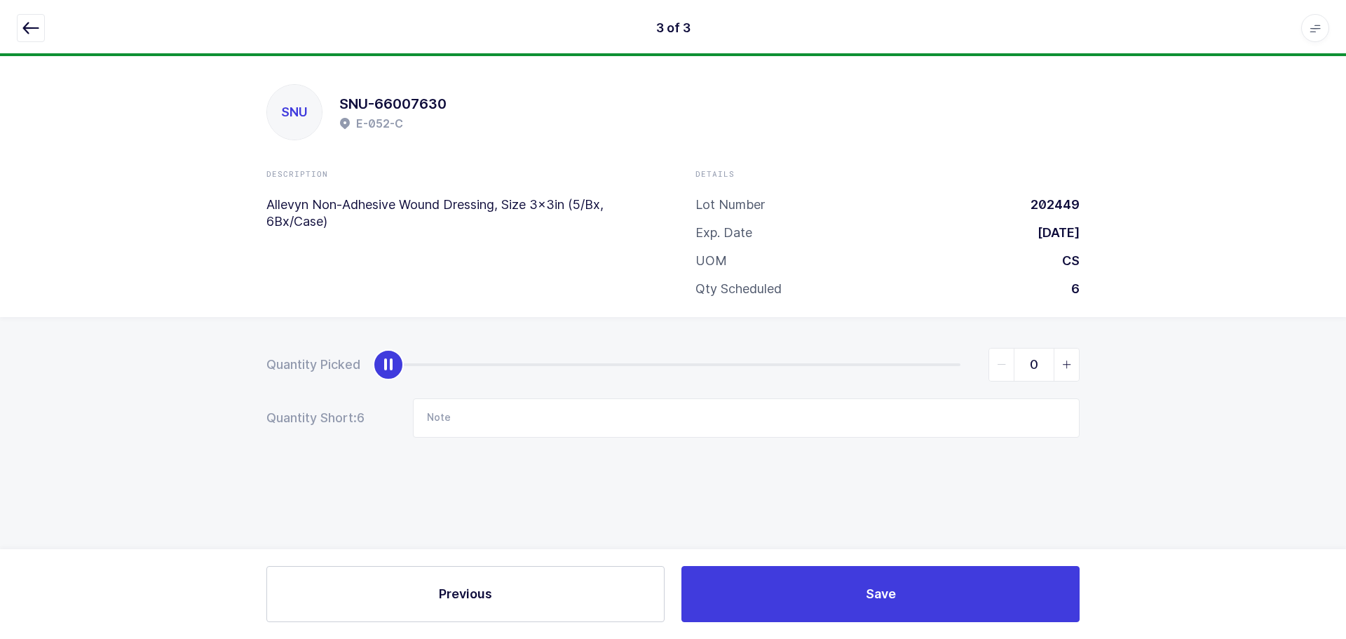
click at [32, 26] on icon "button" at bounding box center [30, 28] width 17 height 17
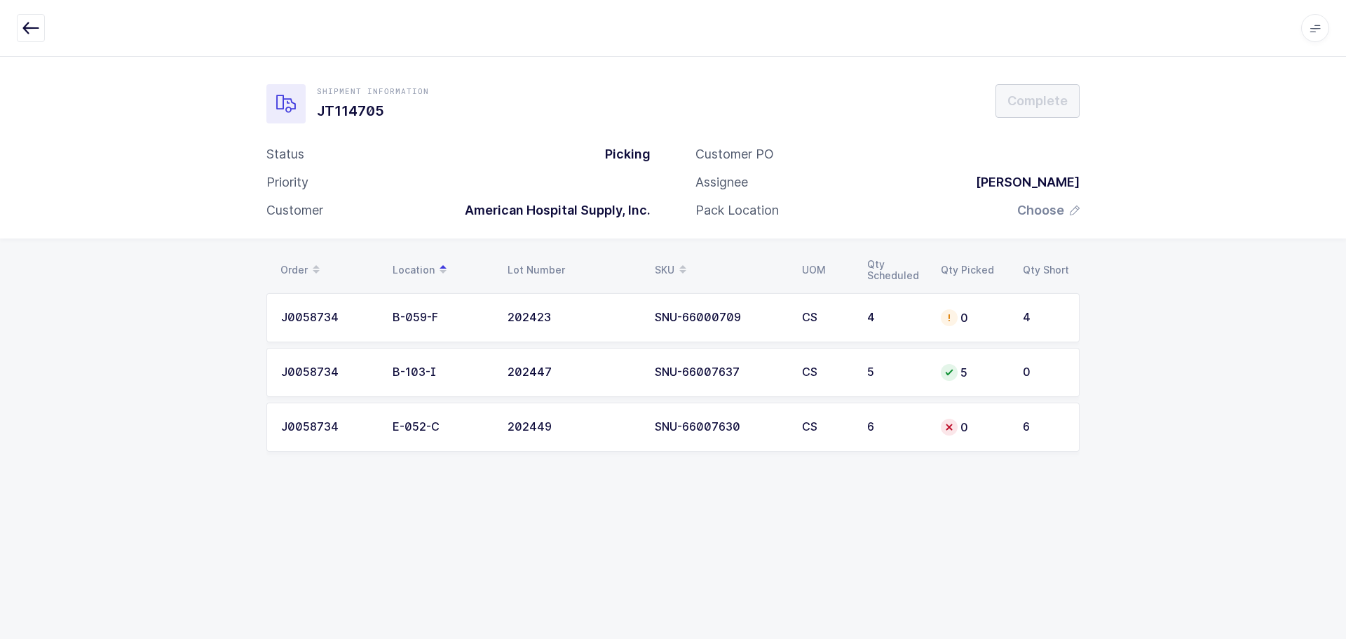
click at [607, 428] on div "202449" at bounding box center [573, 427] width 130 height 13
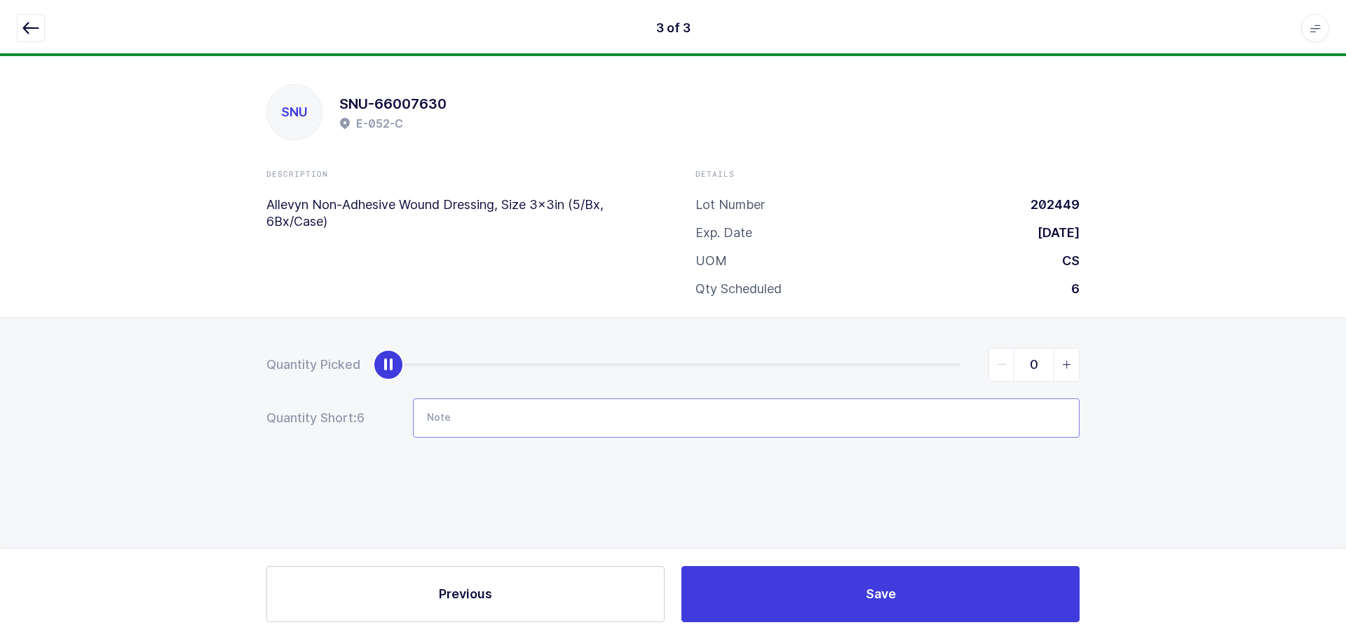
click at [501, 412] on input "Note" at bounding box center [746, 417] width 667 height 39
type input "Check E-036-B, LOT 202505"
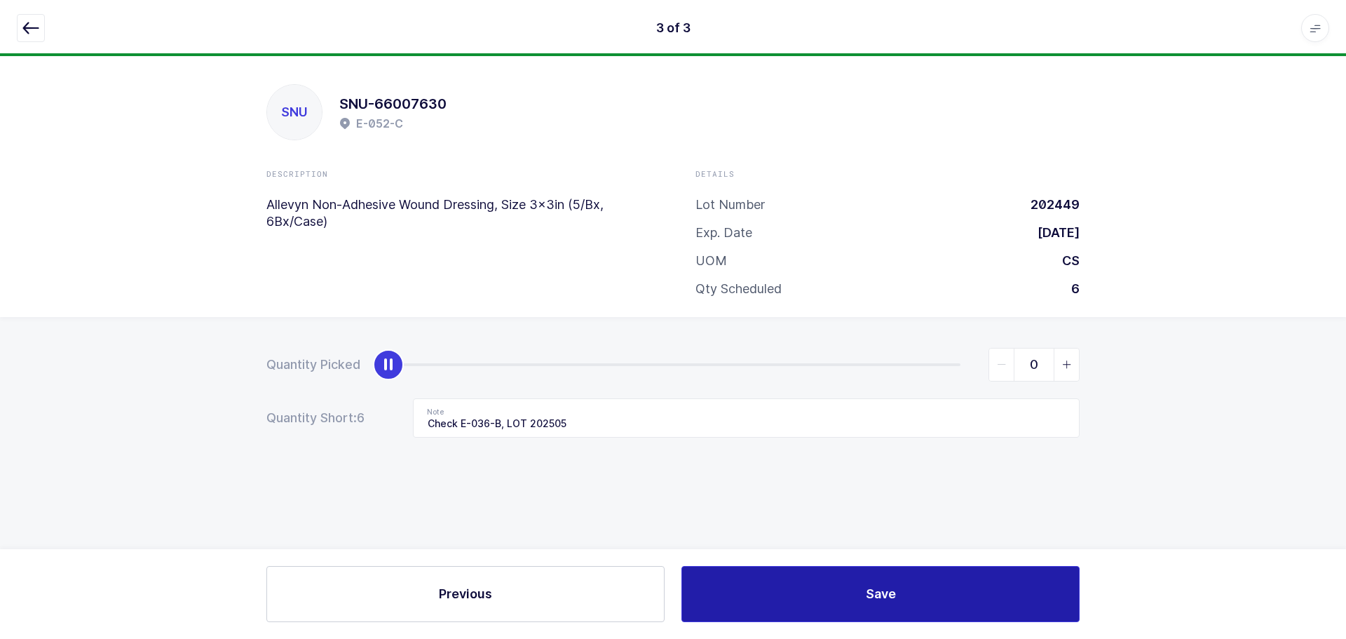
click at [830, 585] on button "Save" at bounding box center [880, 594] width 398 height 56
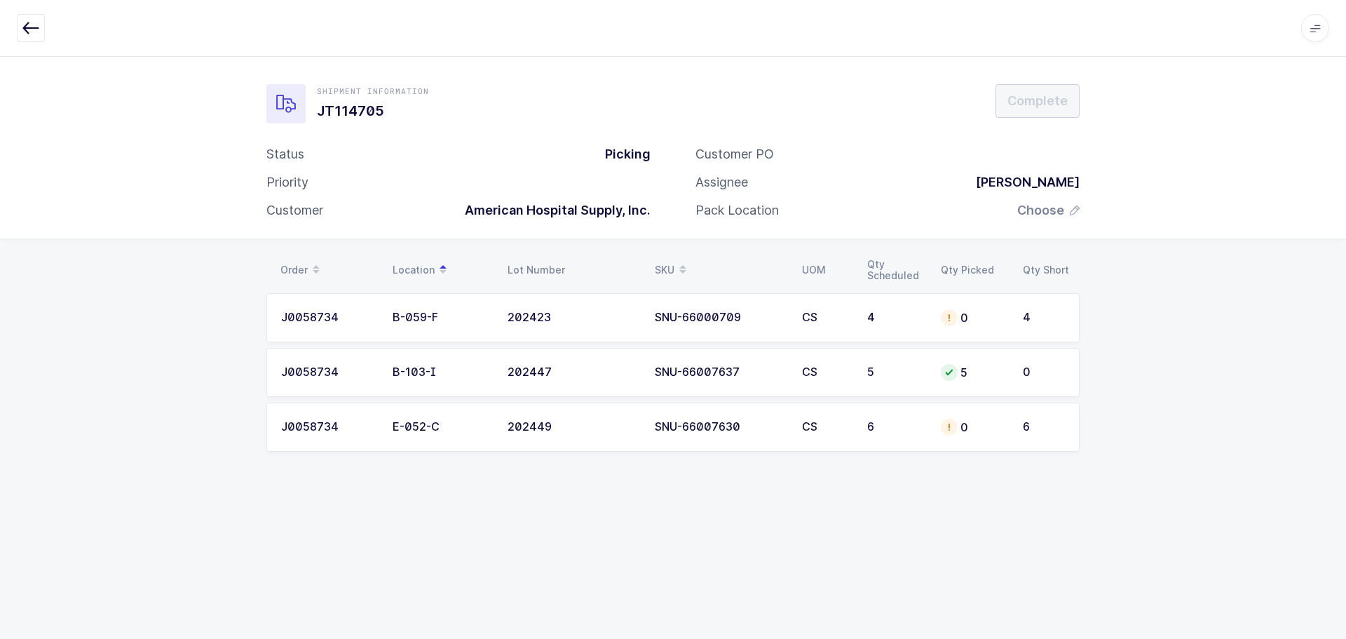
click at [19, 36] on button "button" at bounding box center [31, 28] width 28 height 28
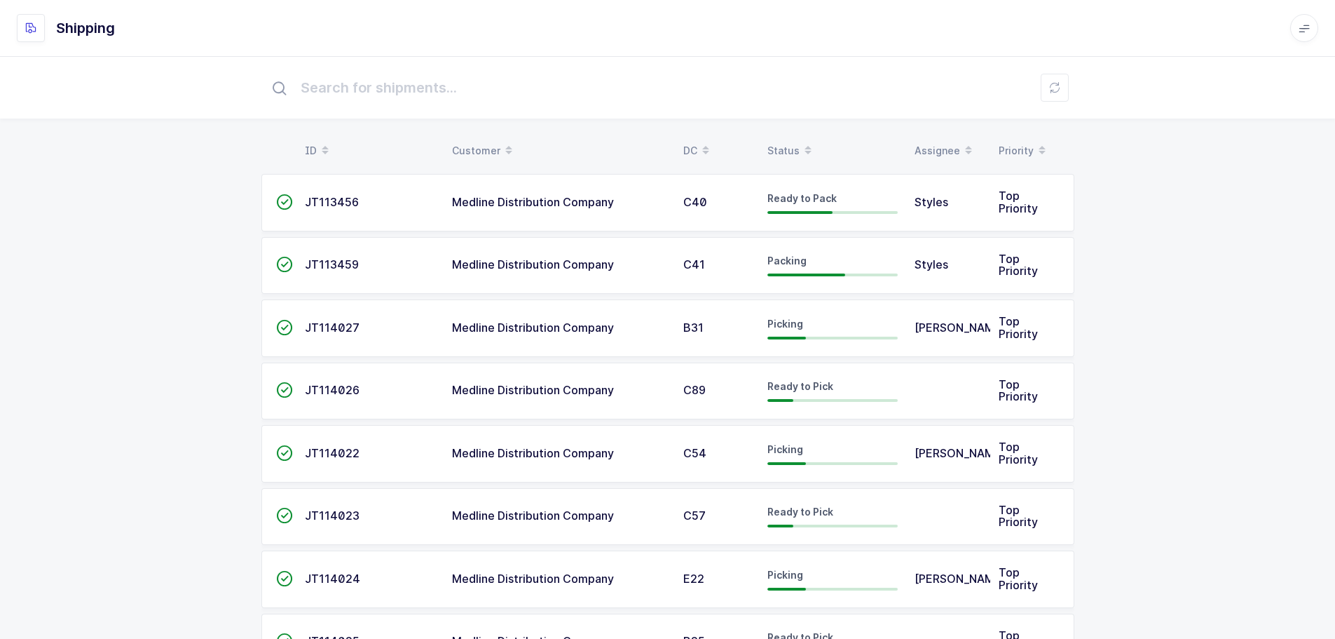
click at [805, 148] on icon at bounding box center [808, 145] width 7 height 7
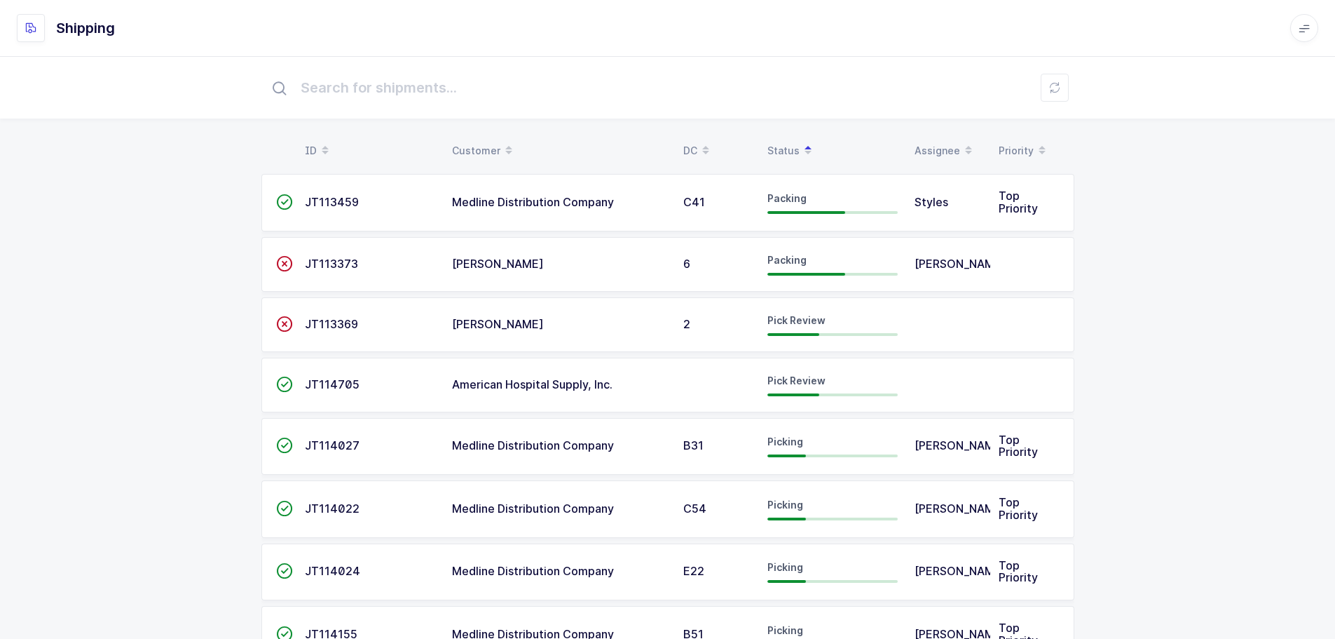
click at [397, 395] on td "JT114705" at bounding box center [370, 385] width 147 height 55
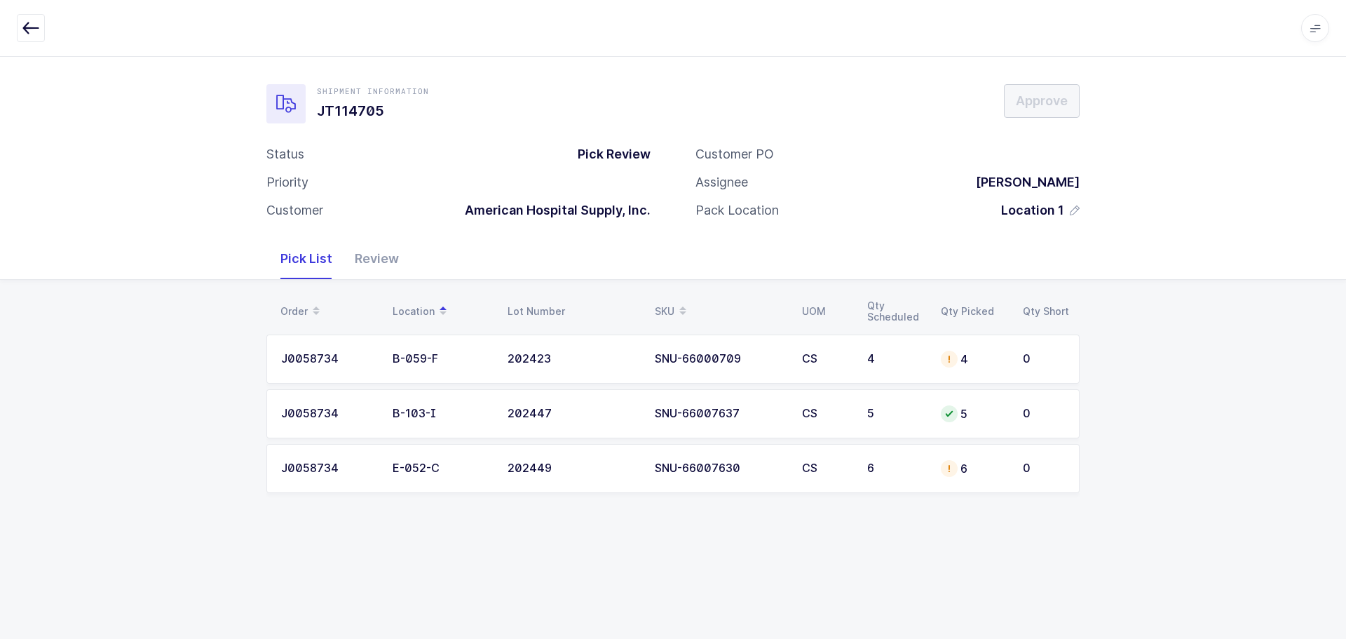
click at [730, 360] on div "SNU-66000709" at bounding box center [720, 359] width 130 height 13
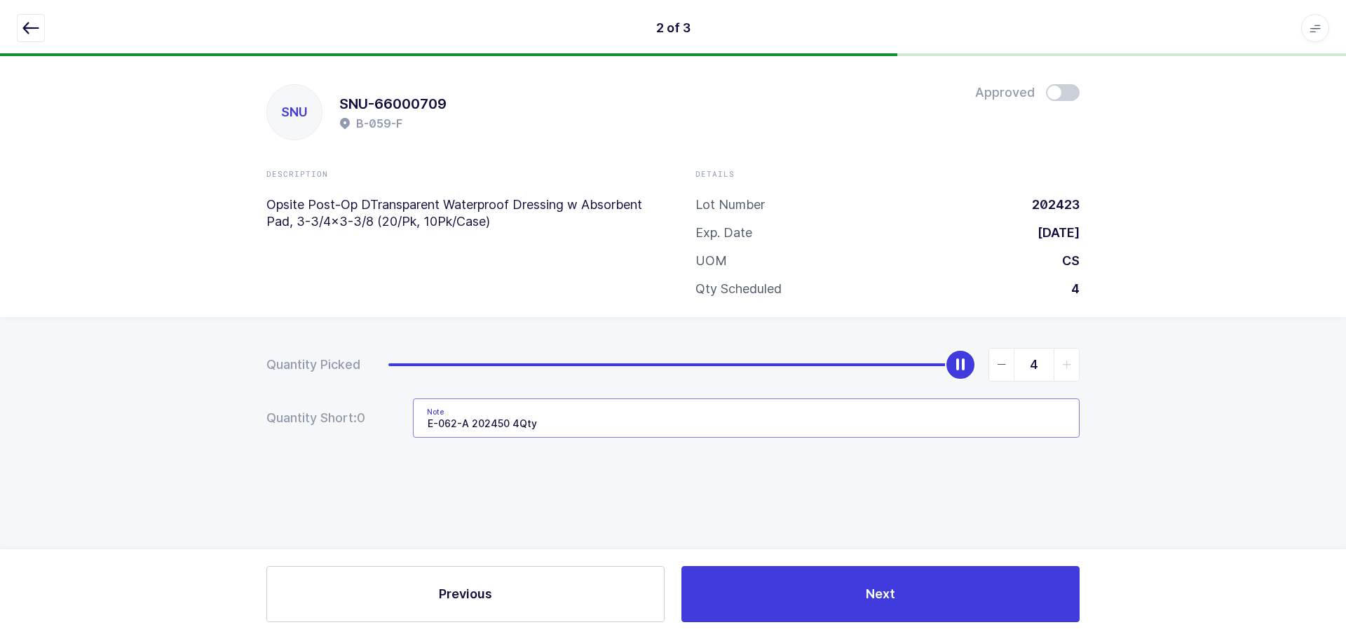
drag, startPoint x: 599, startPoint y: 422, endPoint x: 383, endPoint y: 428, distance: 215.3
click at [383, 428] on div "Quantity Short: 0 Note E-062-A 202450 4Qty" at bounding box center [672, 417] width 813 height 39
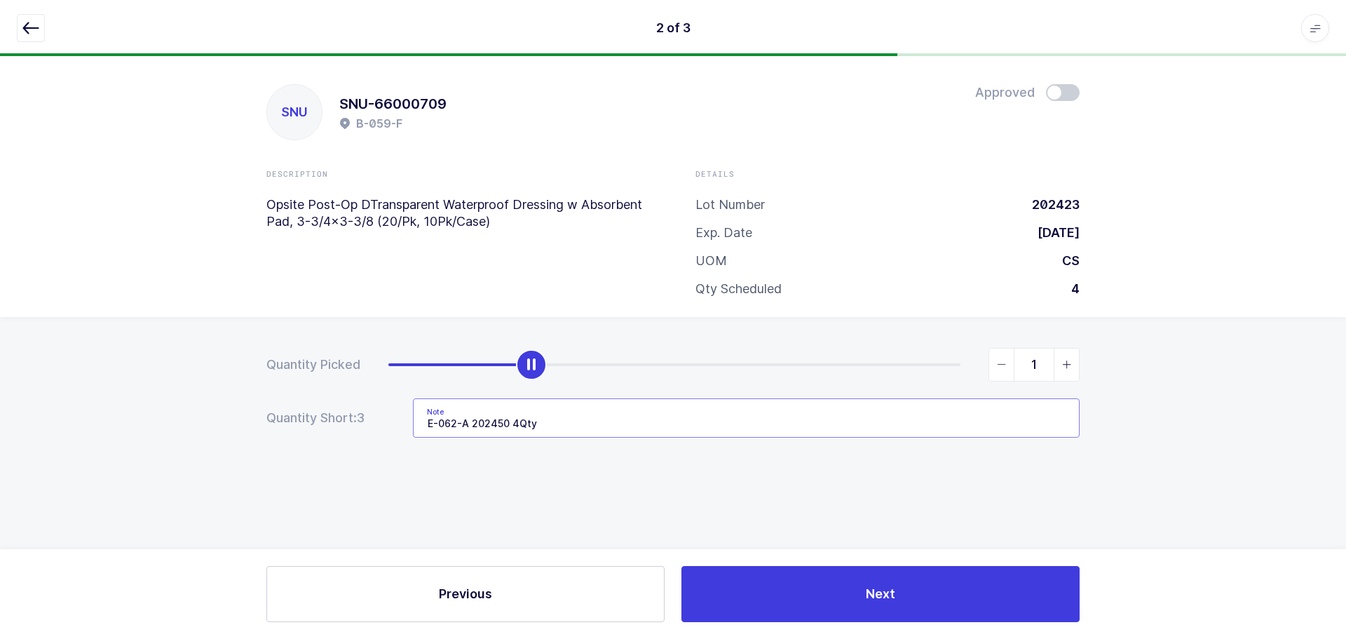
type input "0"
drag, startPoint x: 954, startPoint y: 367, endPoint x: 267, endPoint y: 423, distance: 689.3
click at [267, 423] on form "Quantity Picked 0 Quantity Short: 3 Note E-062-A 202450 4Qty" at bounding box center [672, 393] width 813 height 90
click at [20, 29] on button "button" at bounding box center [31, 28] width 28 height 28
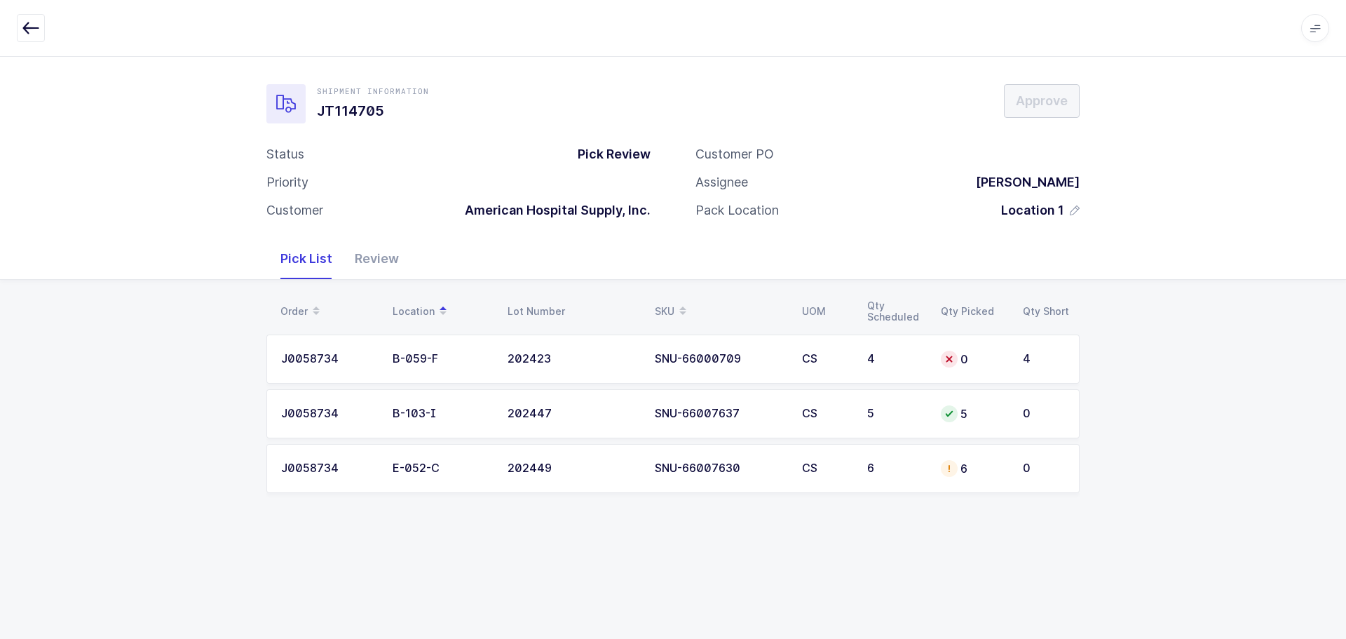
click at [935, 481] on td "6" at bounding box center [973, 468] width 82 height 49
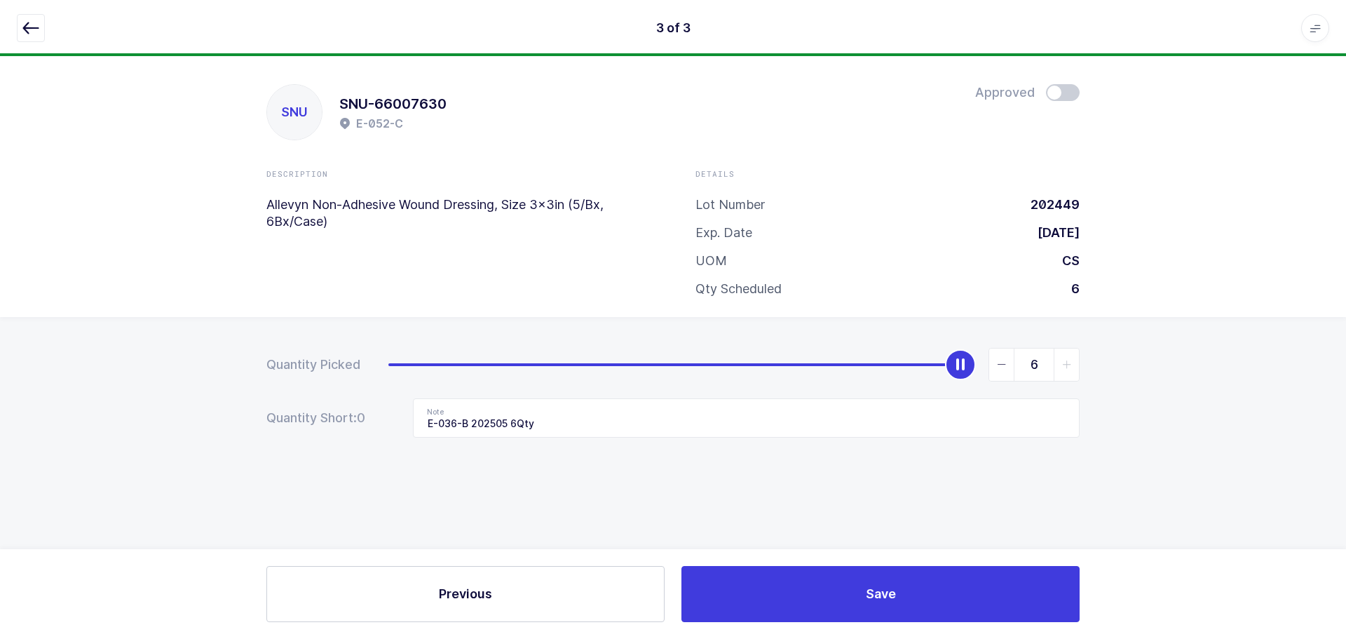
type input "0"
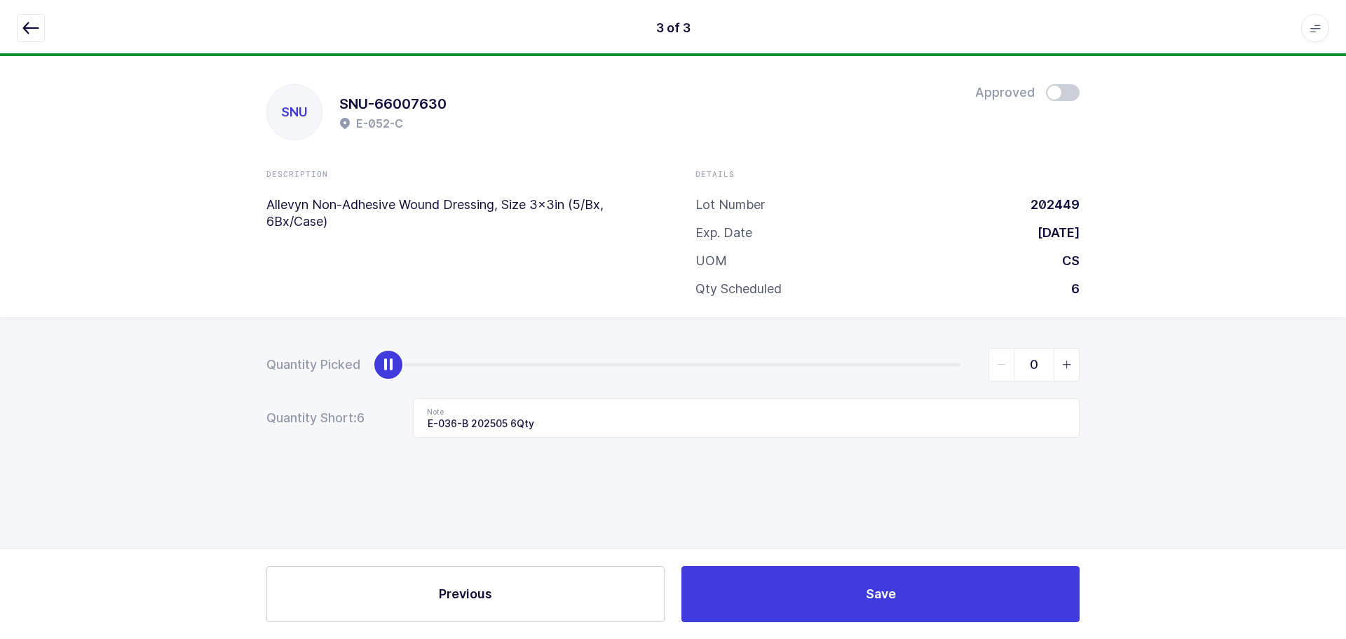
drag, startPoint x: 965, startPoint y: 373, endPoint x: 378, endPoint y: 333, distance: 588.1
click at [388, 325] on div "Quantity Picked 0 Quantity Short: 6 Note E-036-B 202505 6Qty" at bounding box center [673, 442] width 1346 height 250
drag, startPoint x: 543, startPoint y: 423, endPoint x: 297, endPoint y: 407, distance: 247.3
click at [297, 407] on div "Quantity Short: 6 Note E-036-B 202505 6Qty" at bounding box center [672, 417] width 813 height 39
click at [30, 34] on icon "button" at bounding box center [30, 28] width 17 height 17
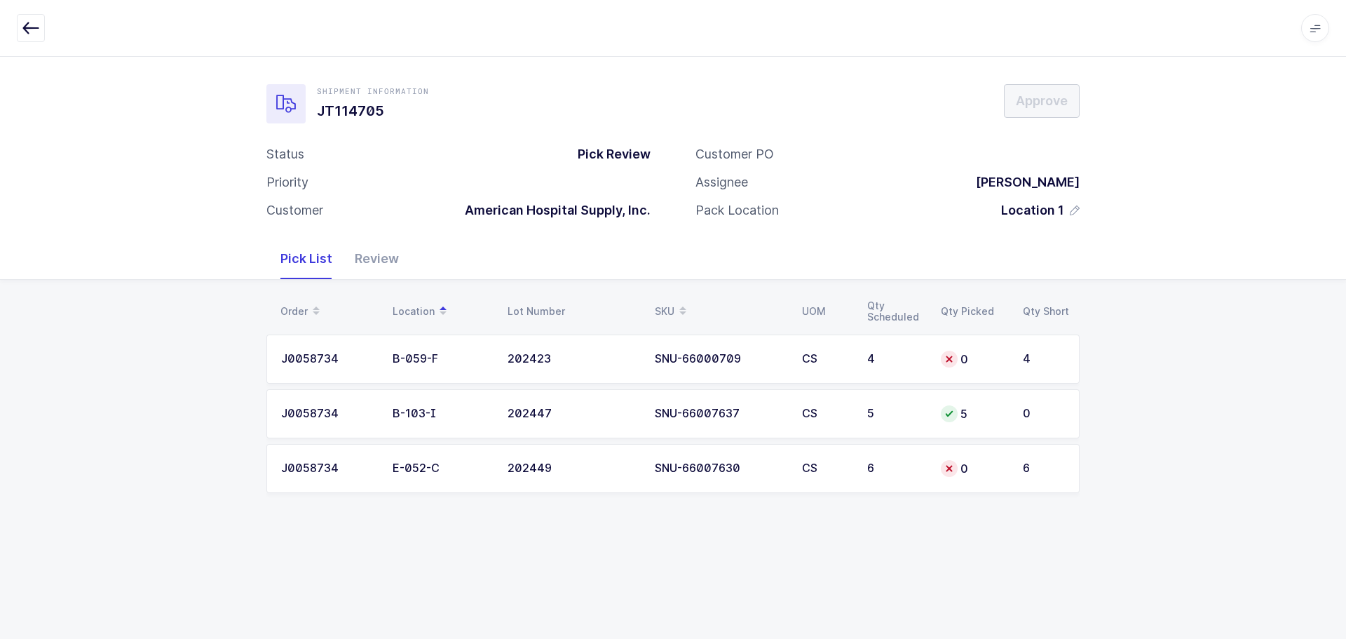
click at [363, 265] on div "Review" at bounding box center [377, 258] width 67 height 41
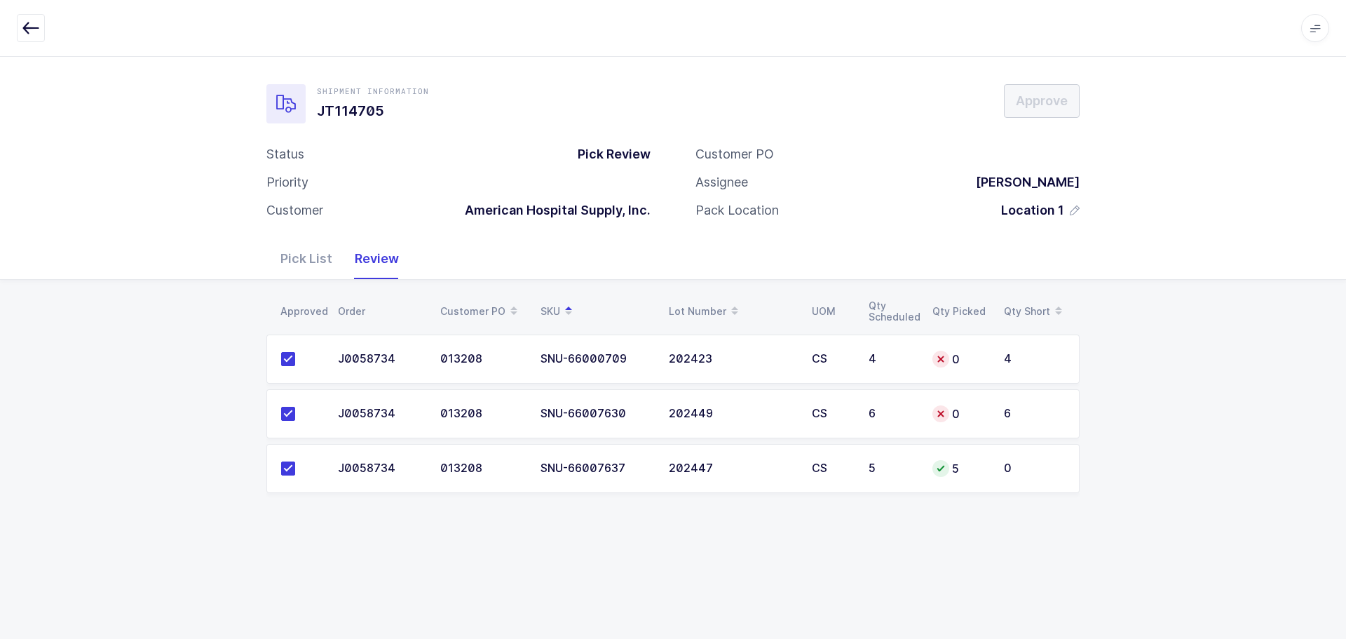
click at [312, 258] on div "Pick List" at bounding box center [306, 258] width 74 height 41
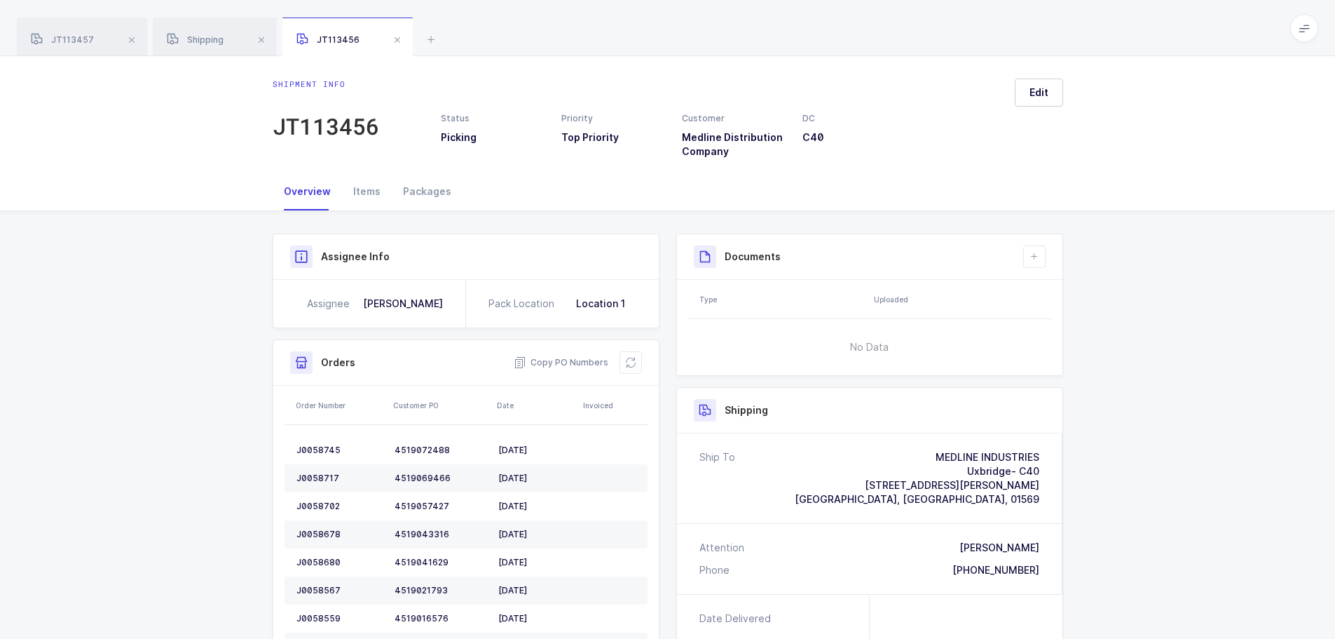
click at [264, 43] on span at bounding box center [261, 40] width 17 height 17
click at [264, 43] on span at bounding box center [267, 40] width 17 height 17
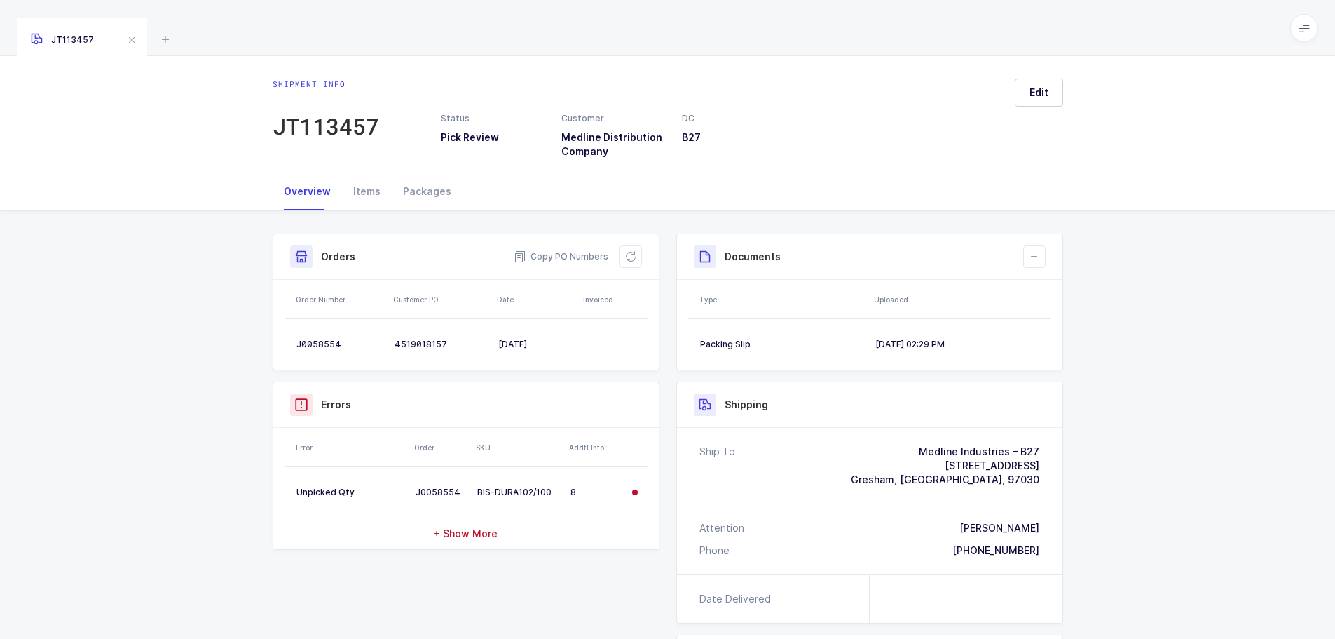
click at [164, 36] on icon at bounding box center [165, 39] width 17 height 17
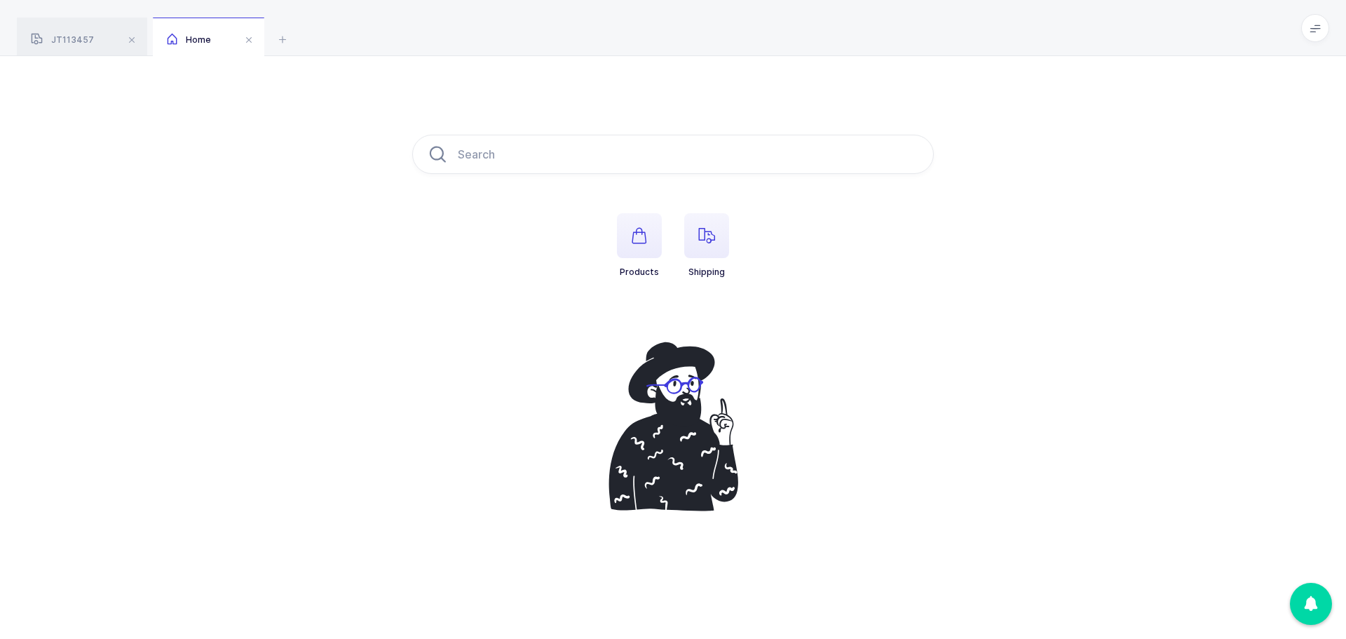
click at [697, 242] on span "button" at bounding box center [706, 235] width 45 height 45
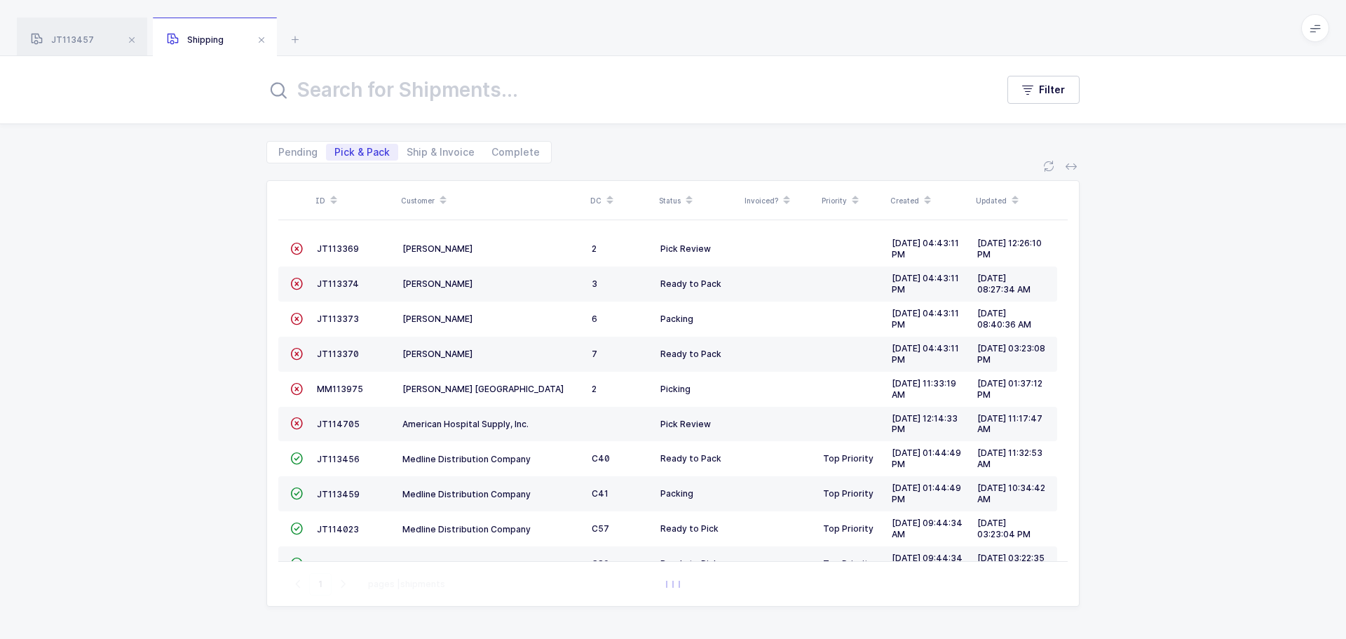
click at [433, 197] on div "Customer" at bounding box center [491, 201] width 181 height 24
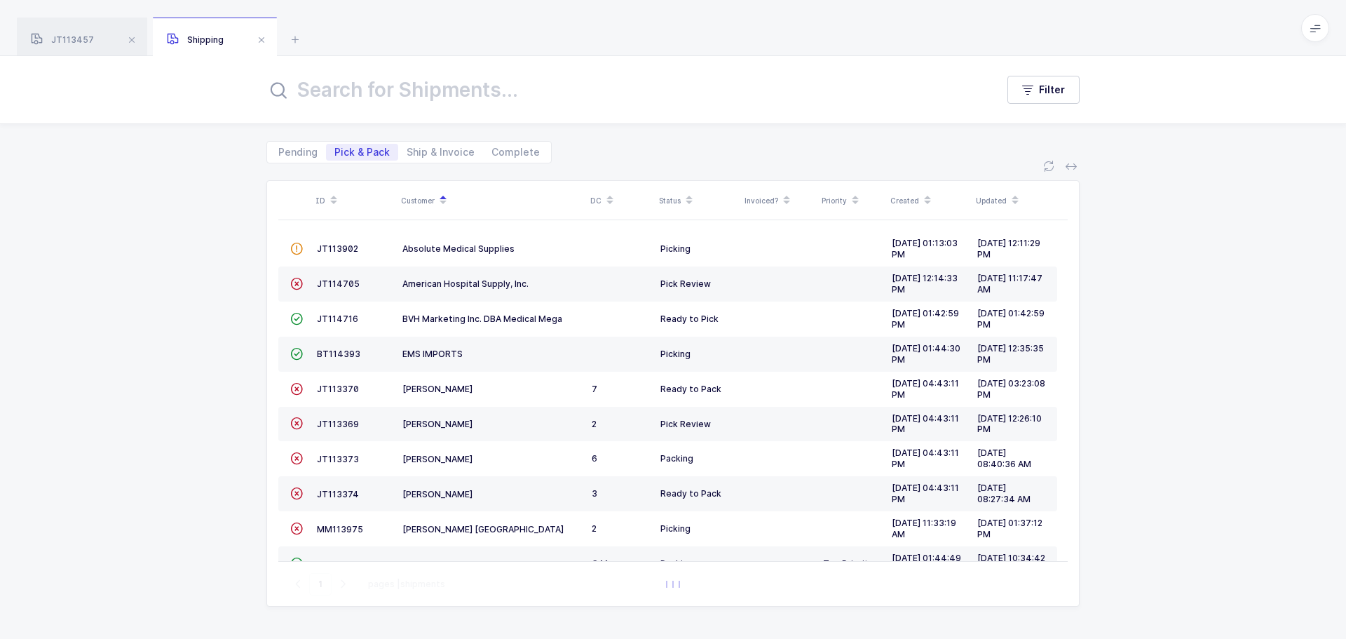
click at [318, 288] on span "JT114705" at bounding box center [338, 283] width 43 height 11
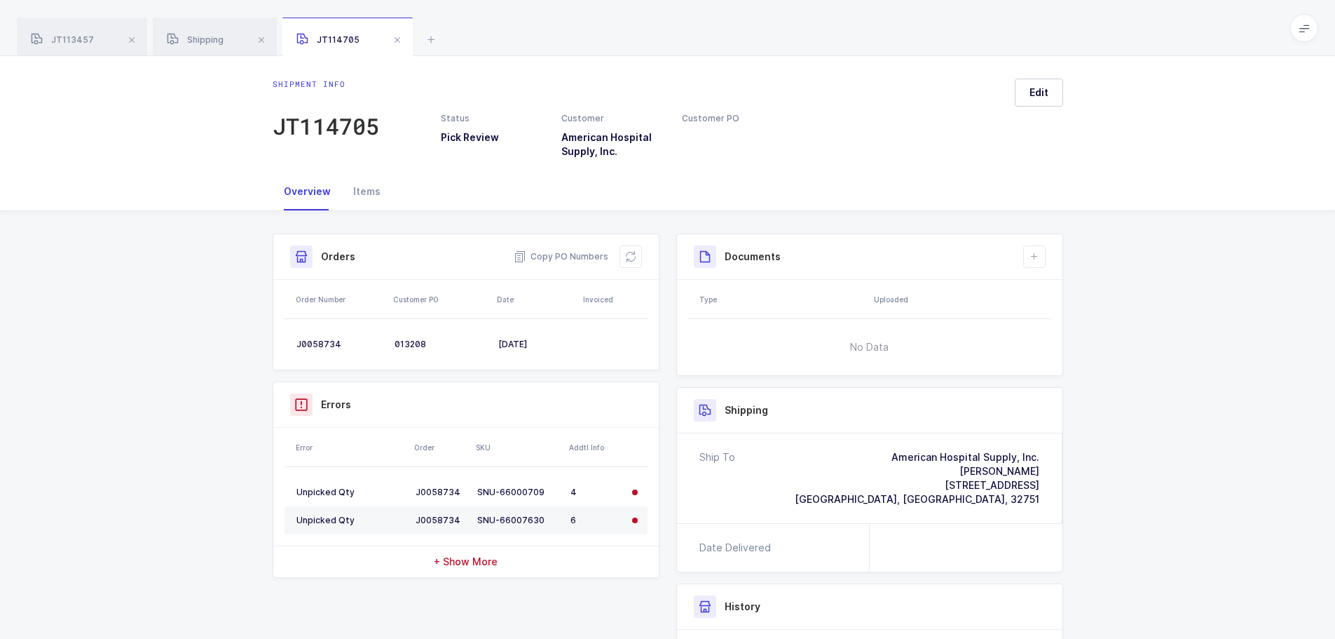
click at [623, 255] on button at bounding box center [631, 256] width 22 height 22
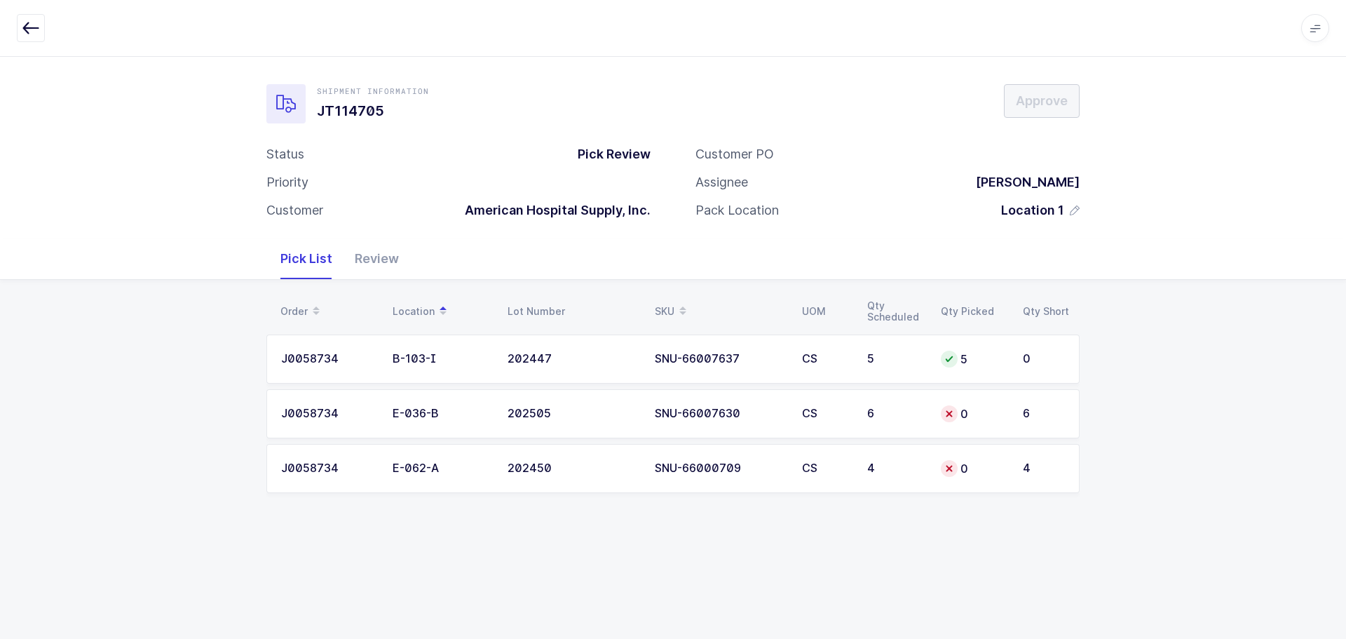
click at [948, 419] on icon at bounding box center [949, 413] width 11 height 11
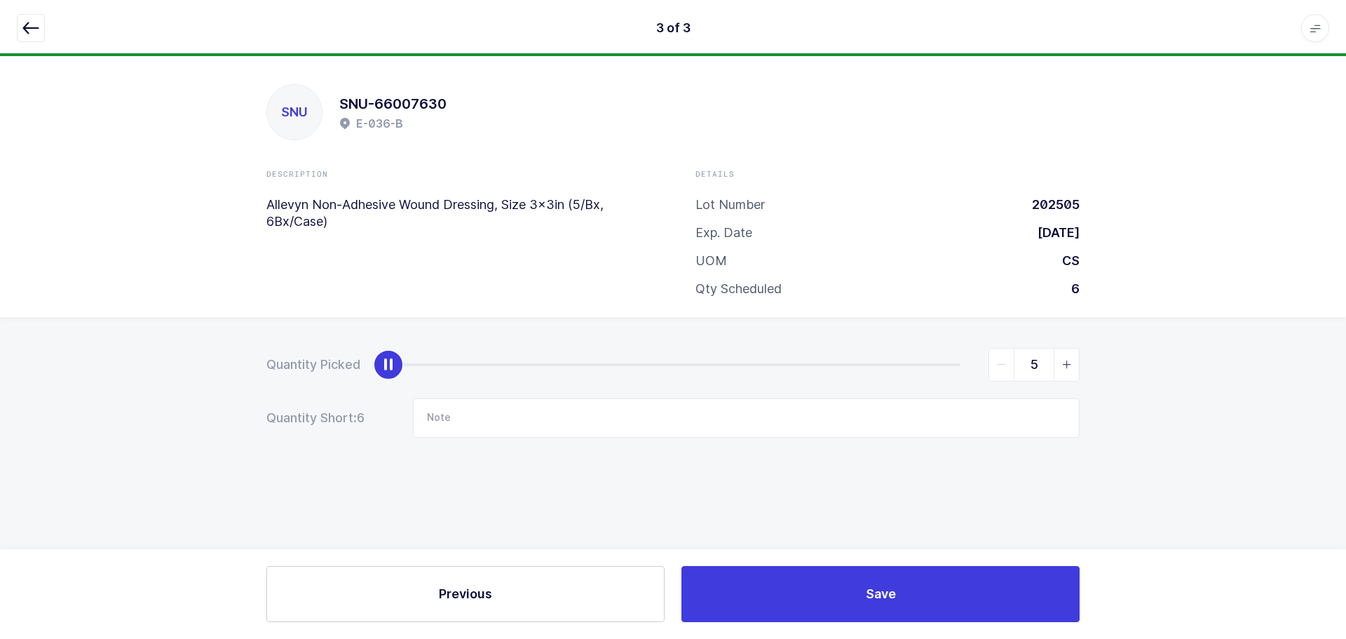
type input "6"
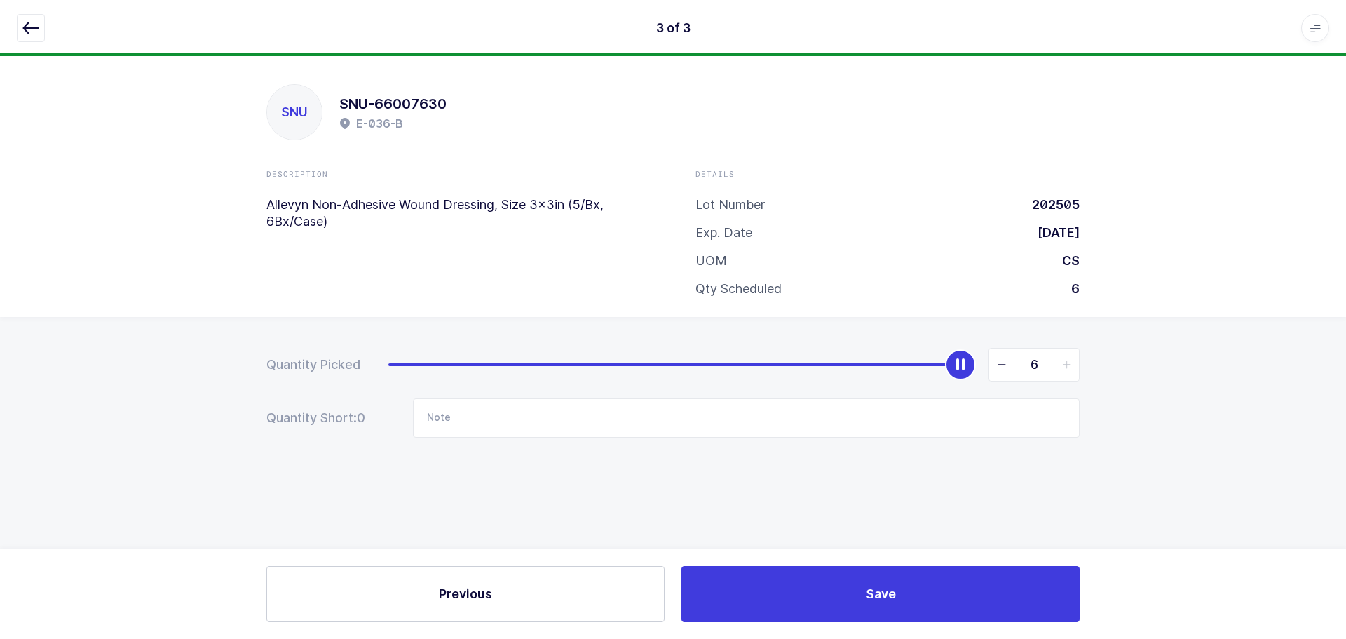
drag, startPoint x: 383, startPoint y: 360, endPoint x: 1075, endPoint y: 372, distance: 692.0
click at [1075, 372] on div "6" at bounding box center [733, 365] width 691 height 34
click at [37, 29] on icon "button" at bounding box center [30, 28] width 17 height 17
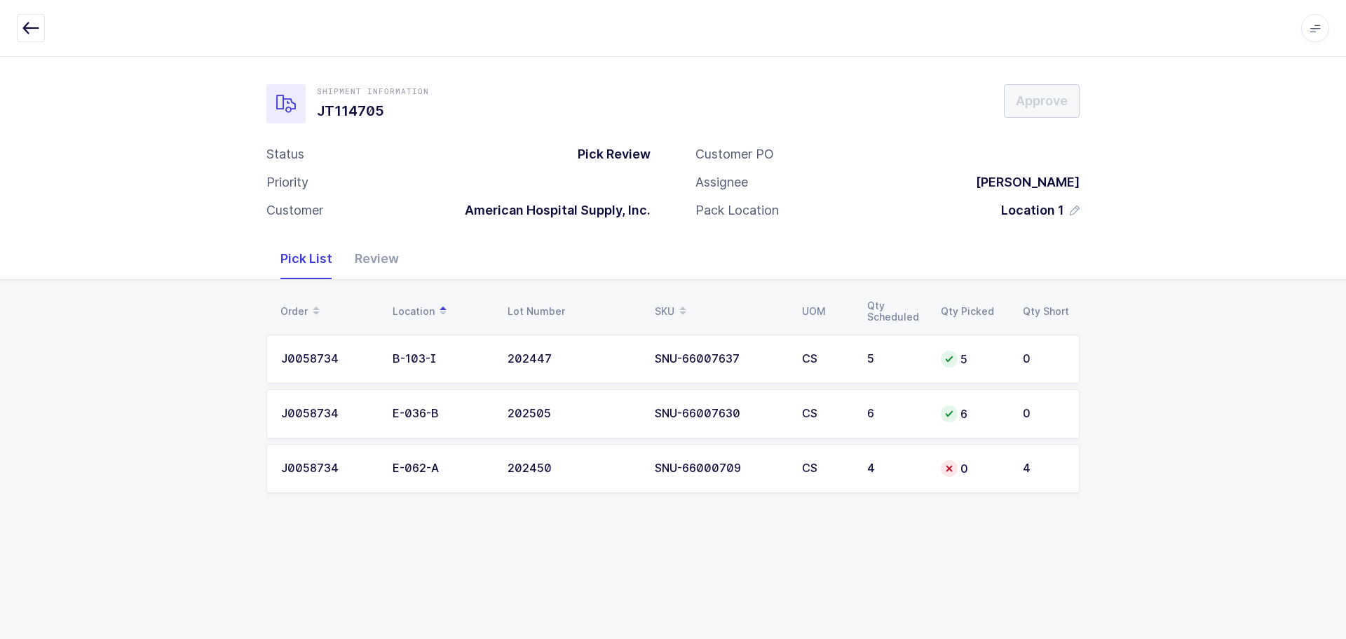
click at [955, 490] on td "0" at bounding box center [973, 468] width 82 height 49
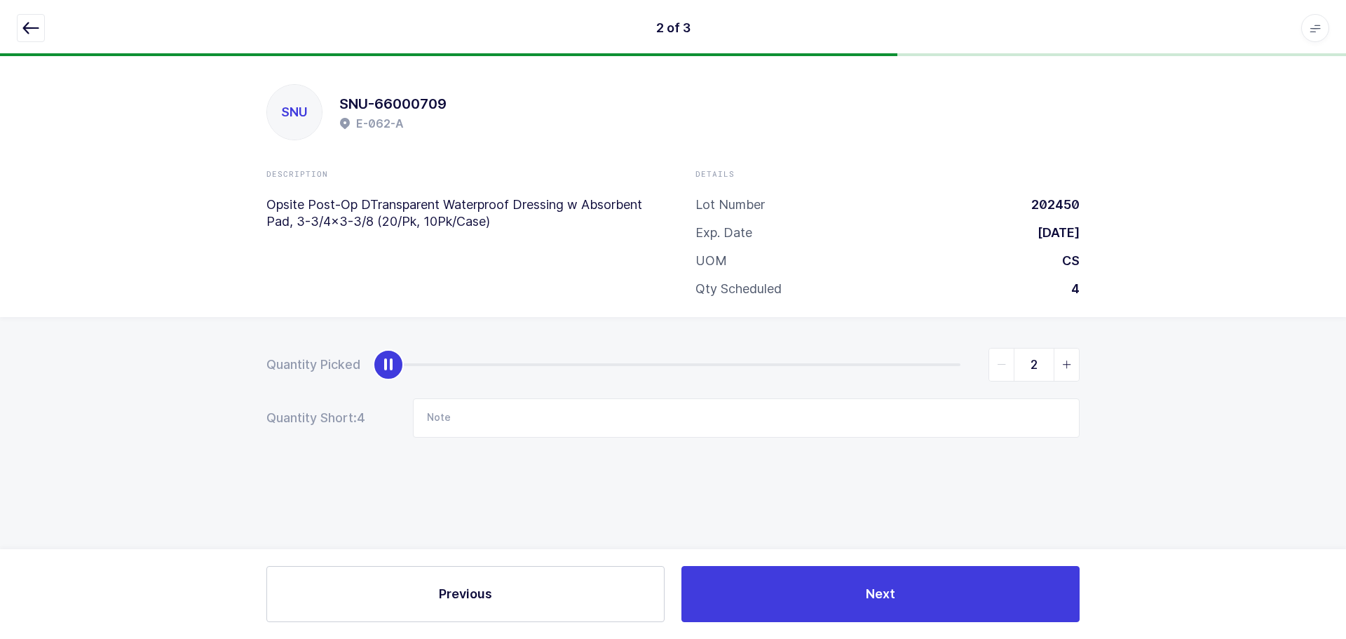
type input "4"
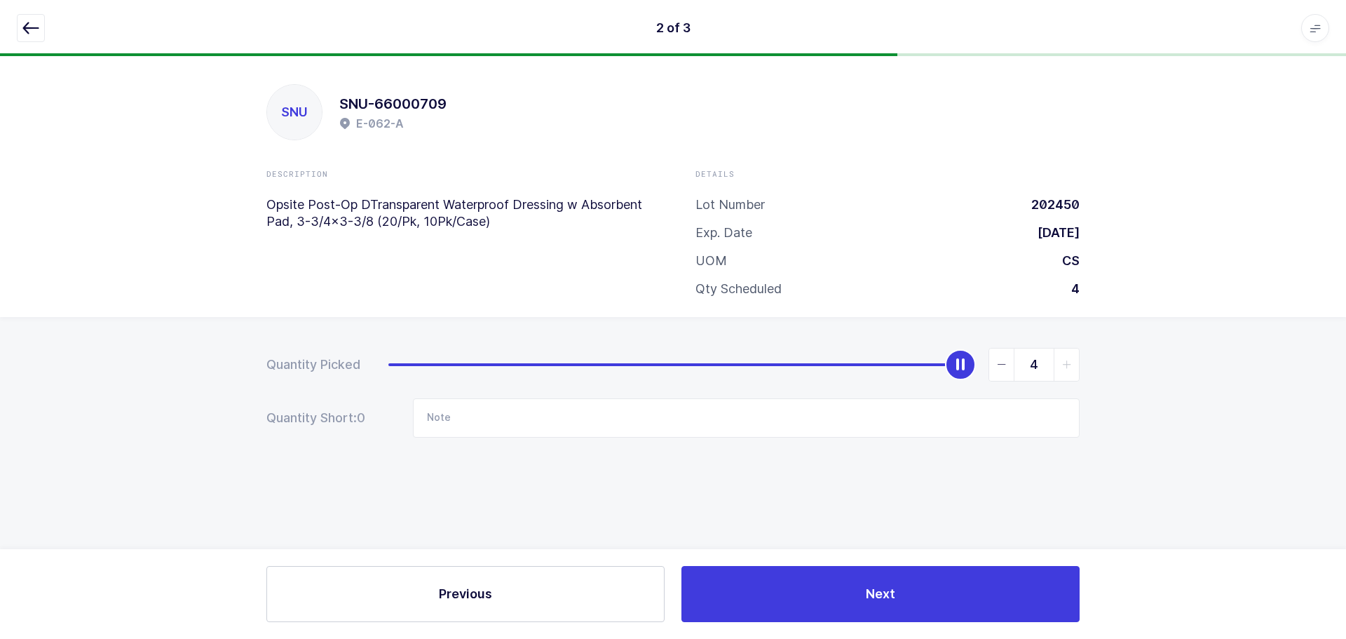
drag, startPoint x: 393, startPoint y: 365, endPoint x: 1186, endPoint y: 345, distance: 793.8
click at [1186, 345] on div "Quantity Picked 4 Quantity Short: 0 Note" at bounding box center [673, 442] width 1346 height 250
click at [22, 19] on button "button" at bounding box center [31, 28] width 28 height 28
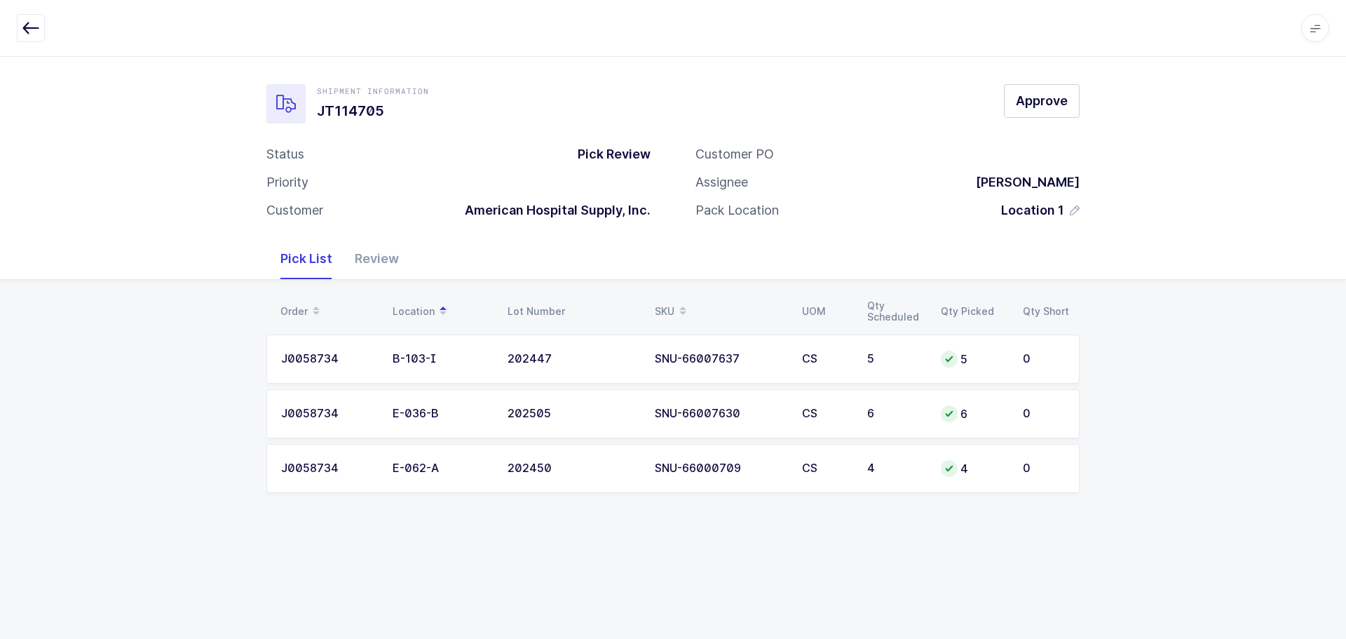
click at [1117, 400] on div "Order Location Lot Number SKU UOM Qty Scheduled Qty Picked Qty Short J0058734 B…" at bounding box center [673, 403] width 1346 height 247
click at [1045, 110] on button "Approve" at bounding box center [1042, 101] width 76 height 34
click at [377, 265] on div "Review" at bounding box center [377, 258] width 67 height 41
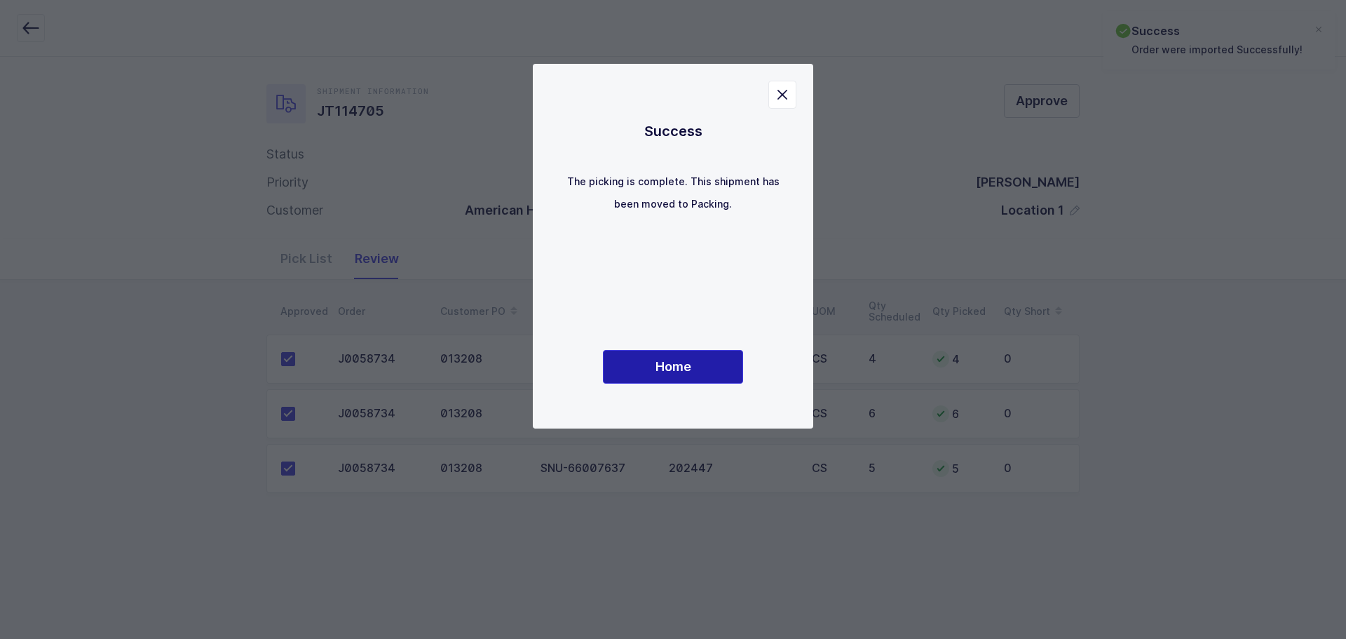
drag, startPoint x: 697, startPoint y: 365, endPoint x: 709, endPoint y: 354, distance: 16.4
click at [697, 364] on button "Home" at bounding box center [673, 367] width 140 height 34
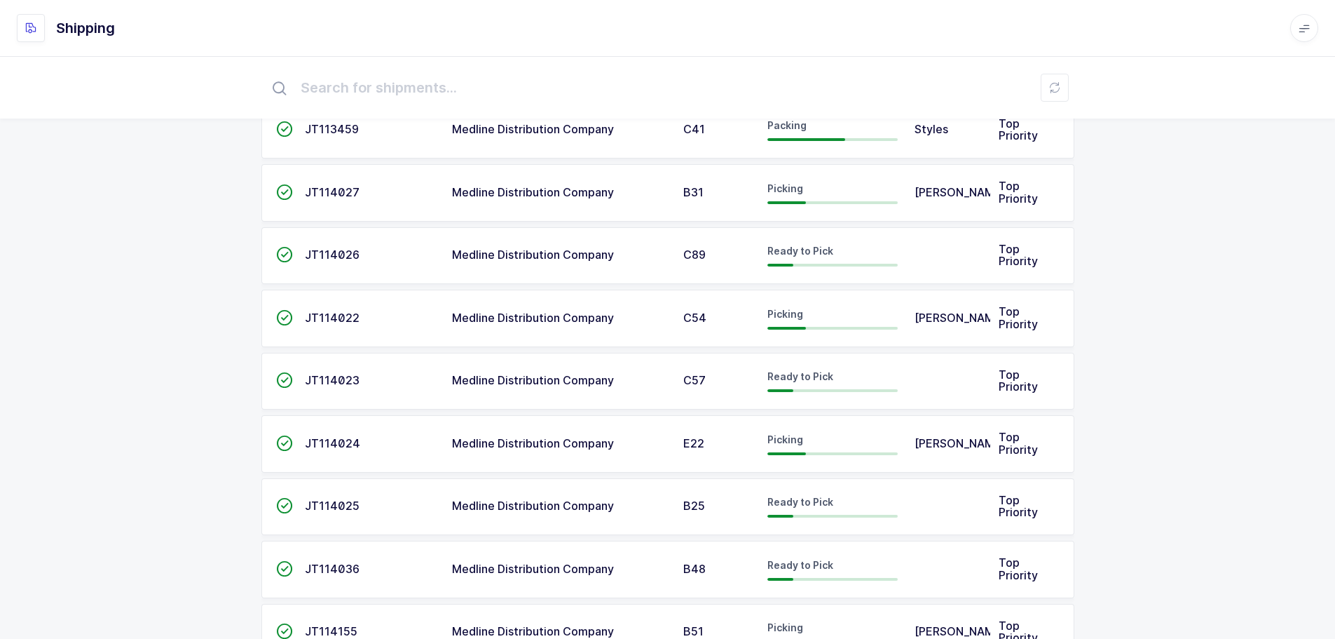
scroll to position [140, 0]
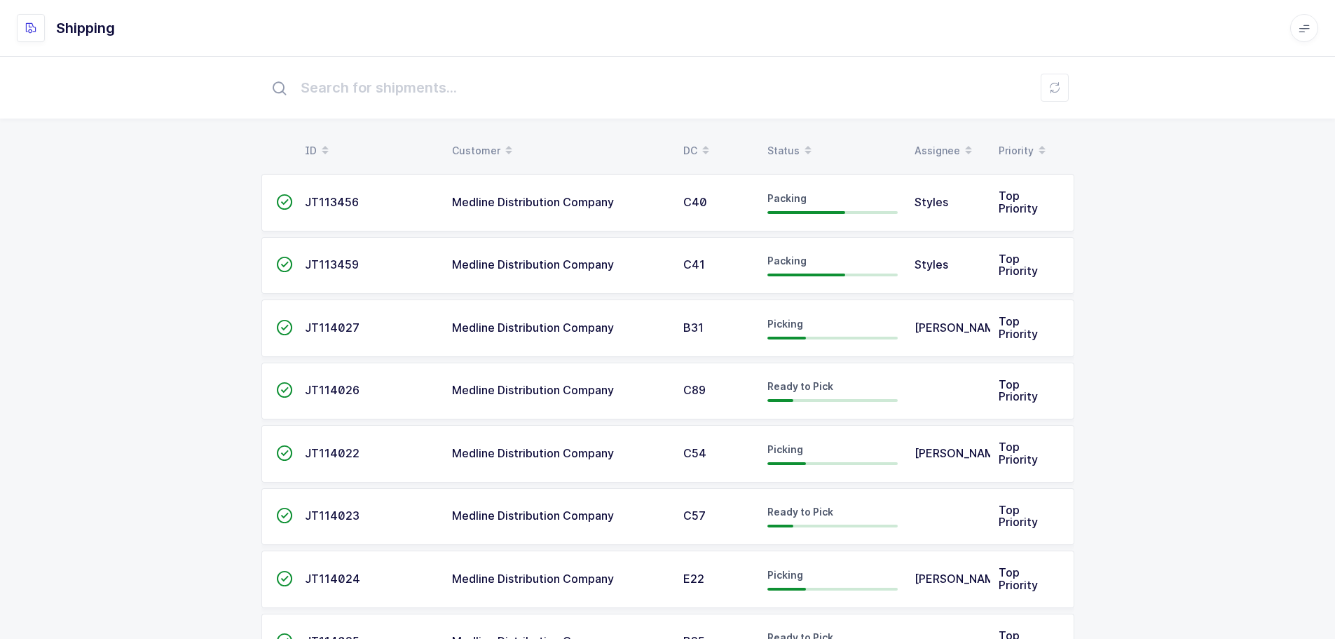
click at [800, 144] on span at bounding box center [808, 151] width 17 height 24
click at [778, 142] on div "Status" at bounding box center [833, 151] width 130 height 24
click at [784, 151] on div "Status" at bounding box center [833, 151] width 130 height 24
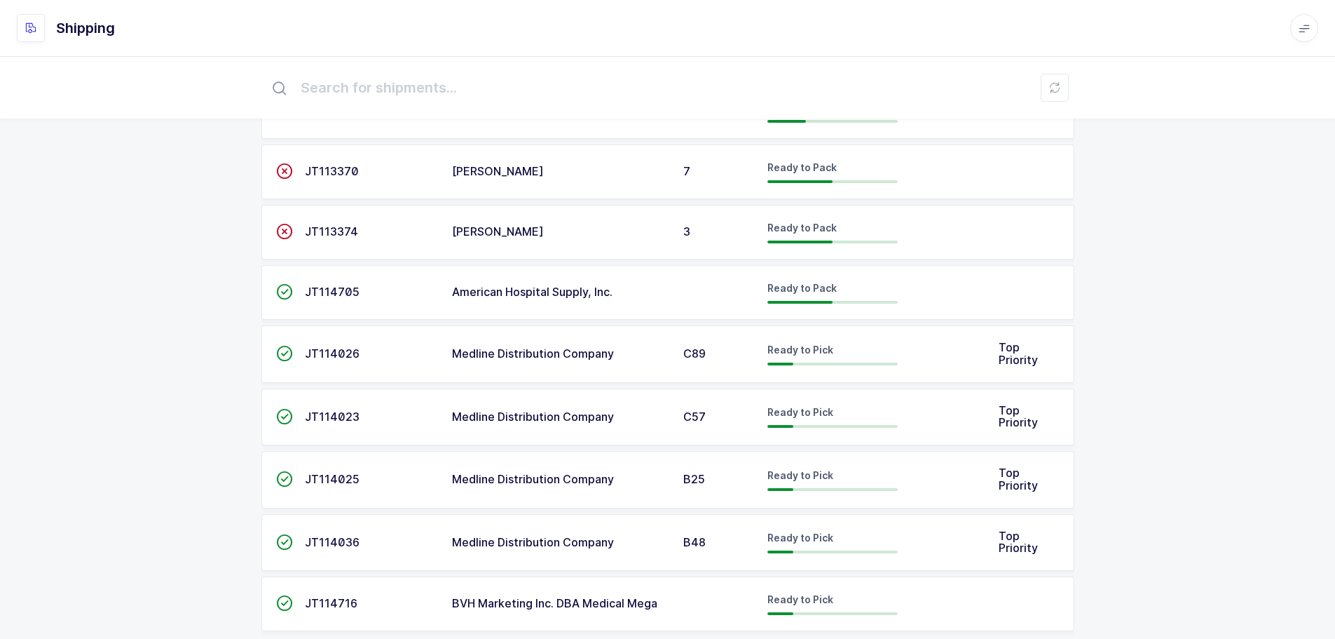
scroll to position [738, 0]
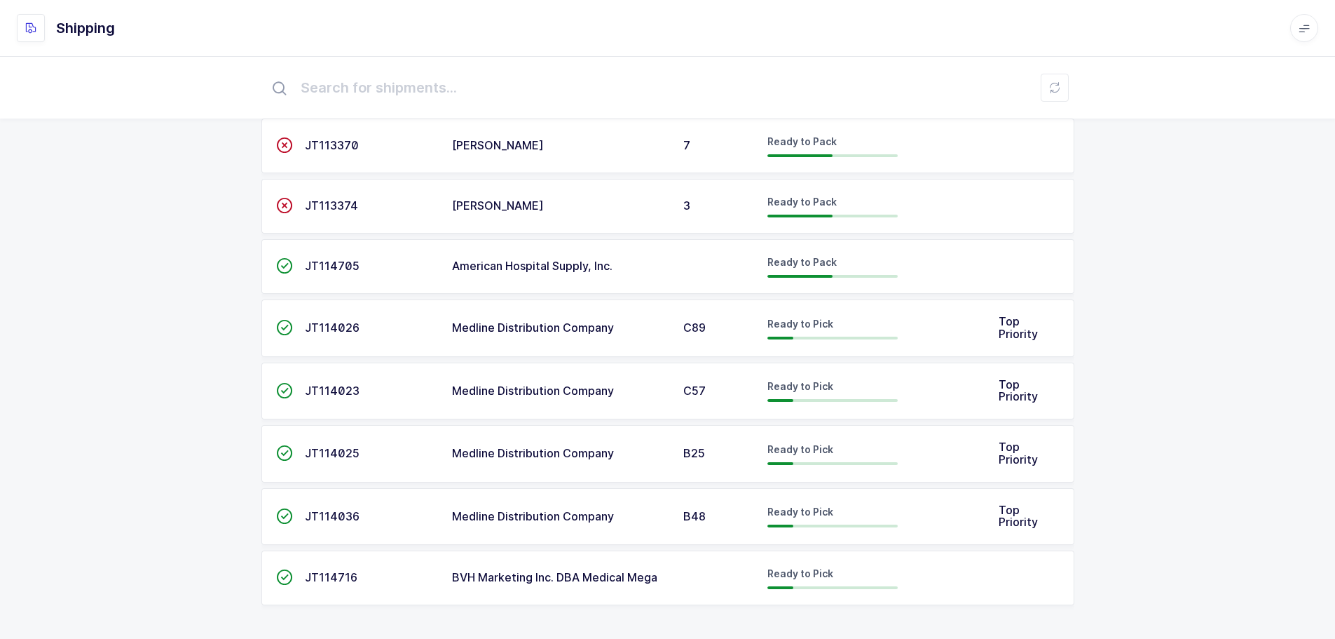
click at [469, 577] on span "BVH Marketing Inc. DBA Medical Mega" at bounding box center [554, 577] width 205 height 14
